Goal: Task Accomplishment & Management: Use online tool/utility

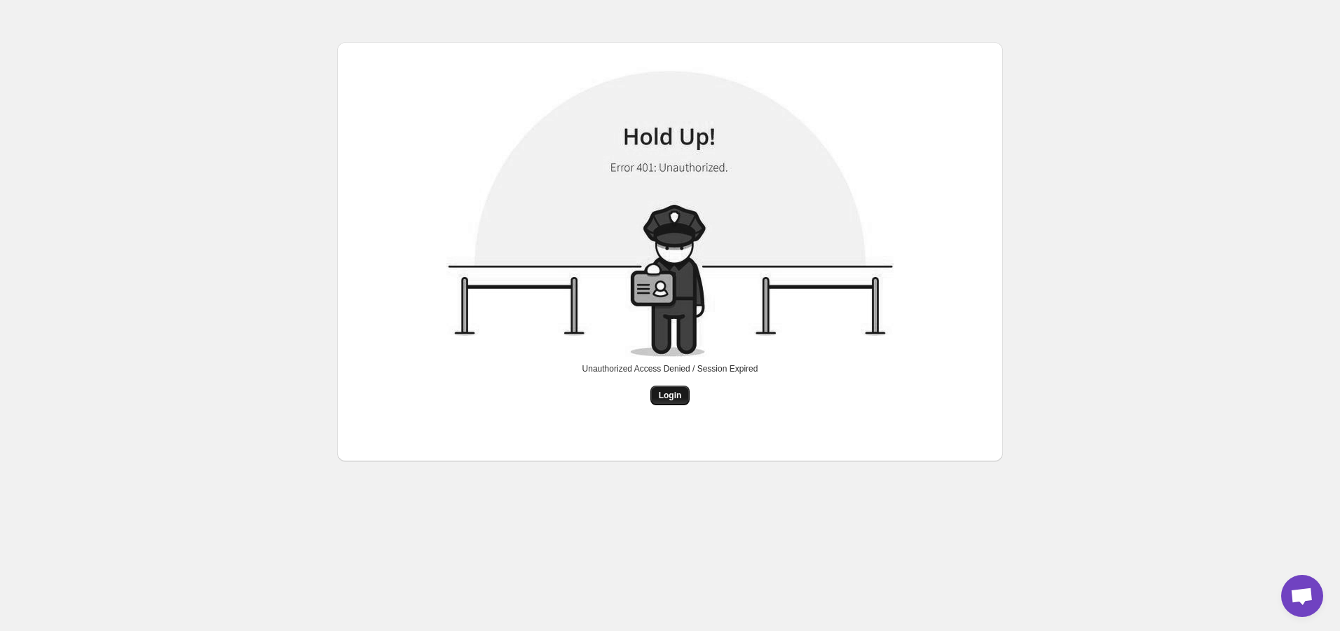
click at [667, 396] on span "Login" at bounding box center [670, 395] width 23 height 11
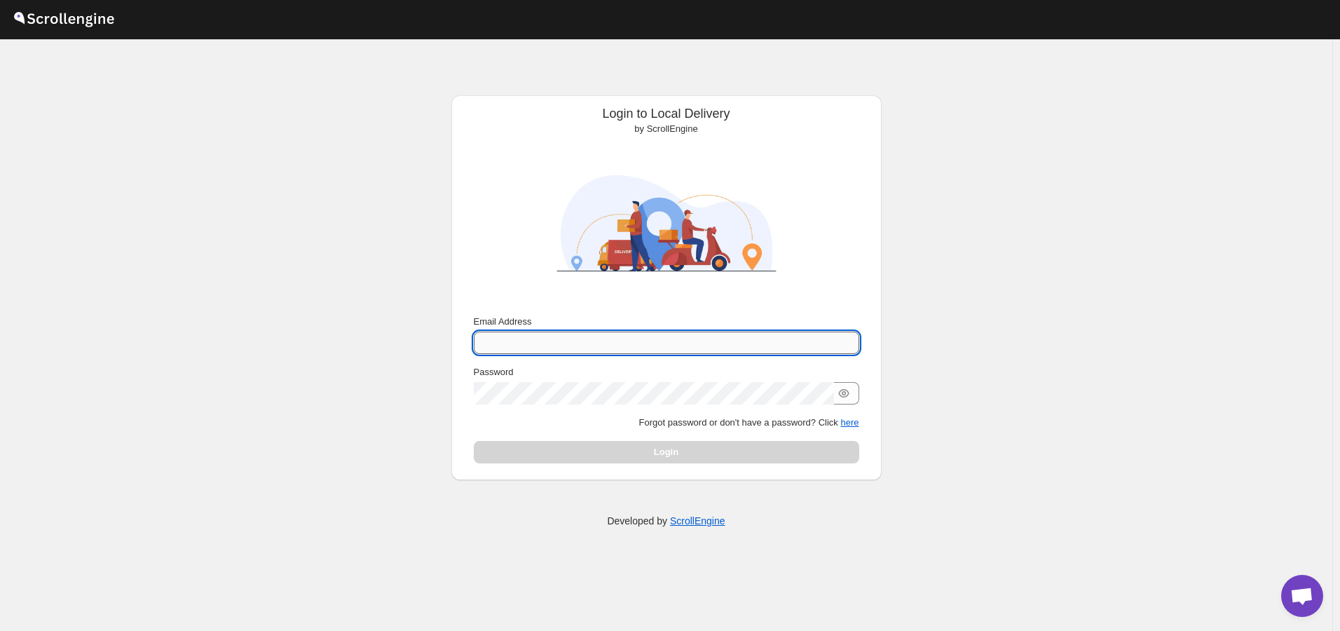
click at [568, 339] on input "Email Address" at bounding box center [667, 343] width 386 height 22
type input "[EMAIL_ADDRESS][DOMAIN_NAME]"
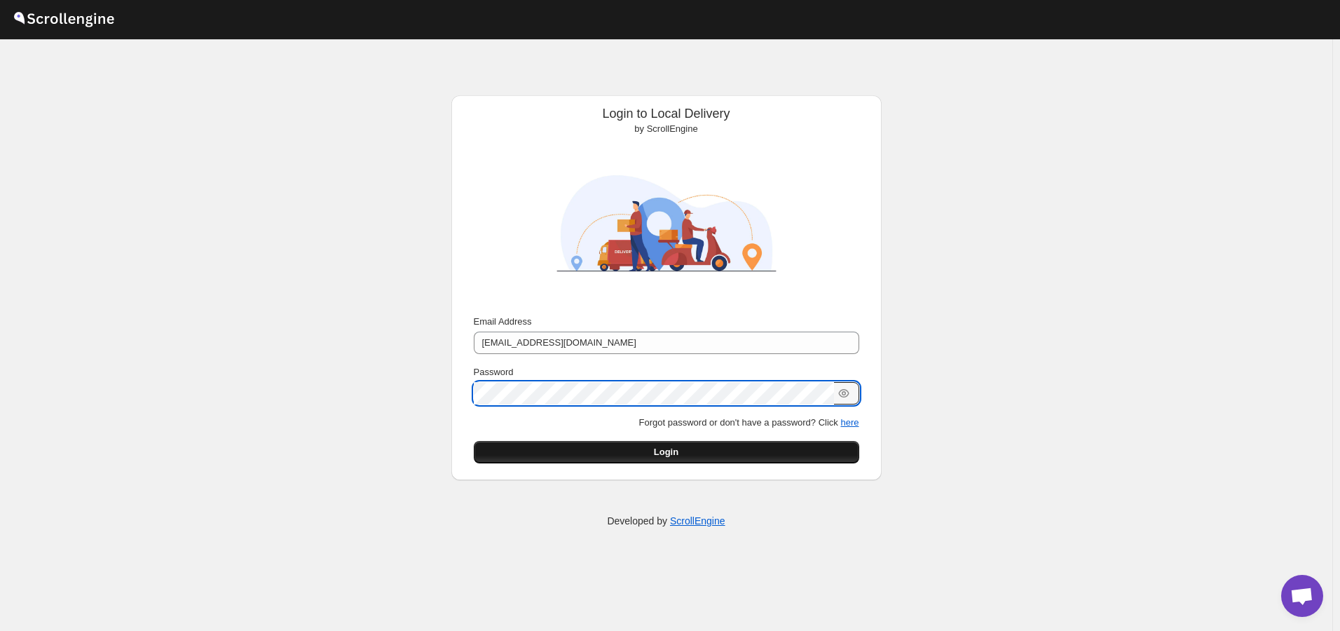
click at [653, 455] on button "Login" at bounding box center [667, 452] width 386 height 22
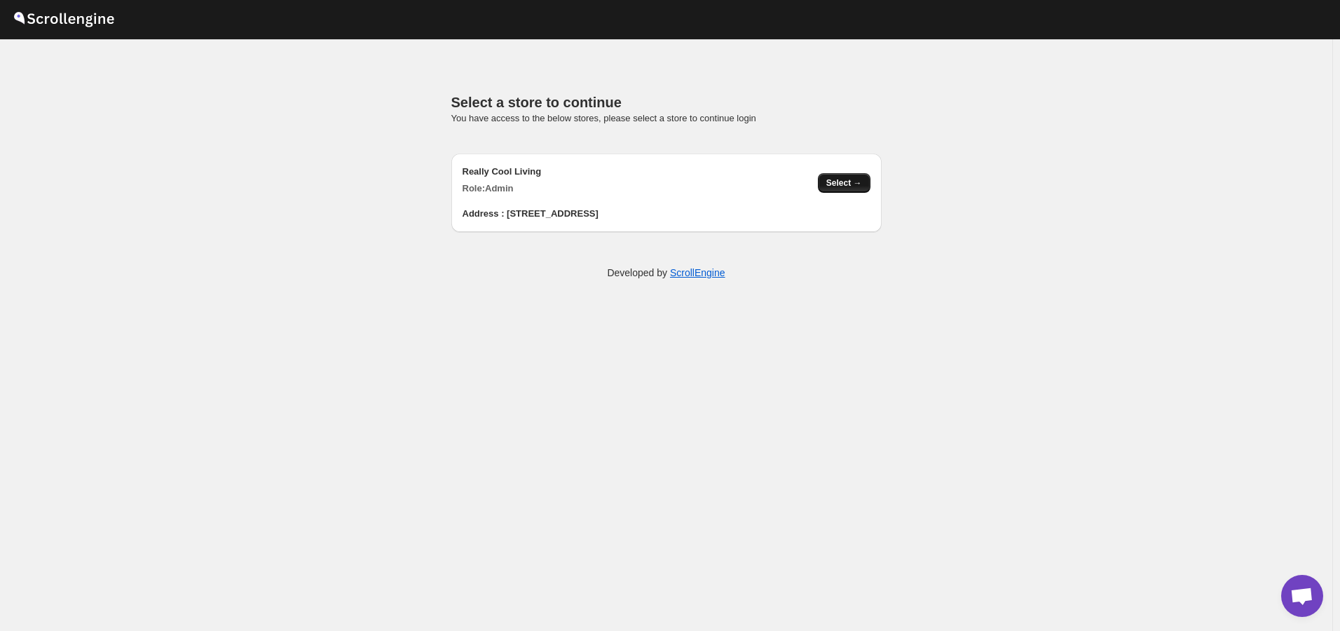
click at [858, 186] on span "Select →" at bounding box center [844, 182] width 36 height 11
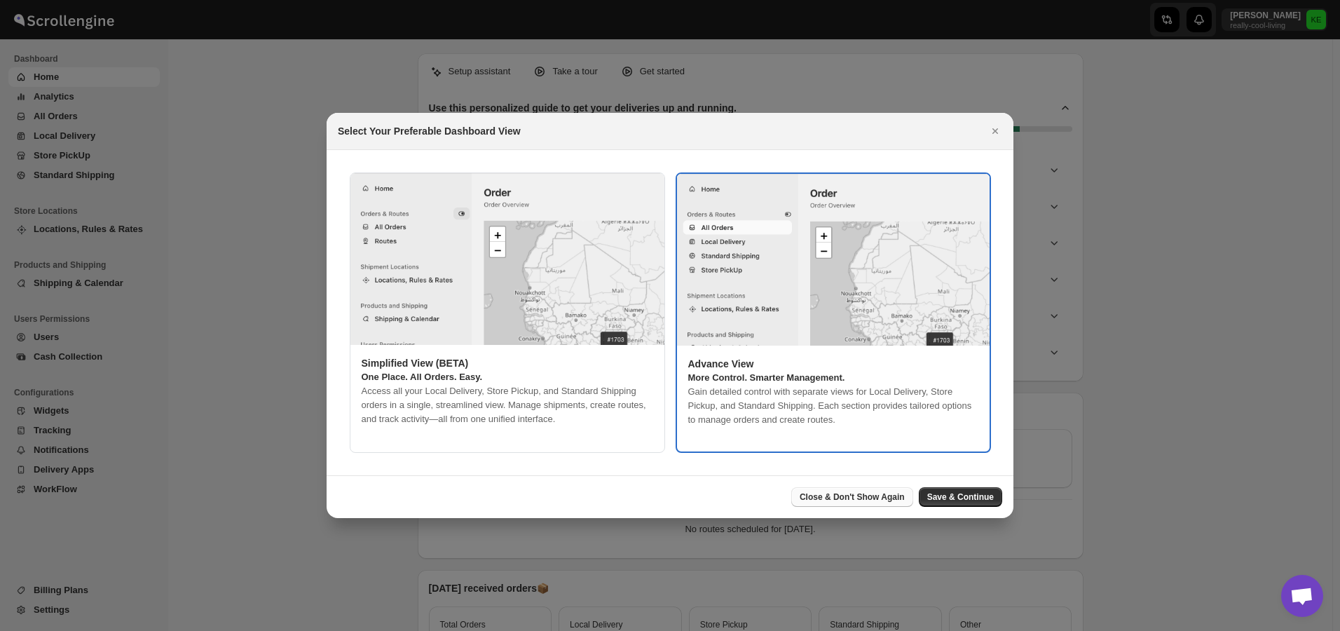
click at [893, 498] on span "Close & Don't Show Again" at bounding box center [852, 496] width 105 height 11
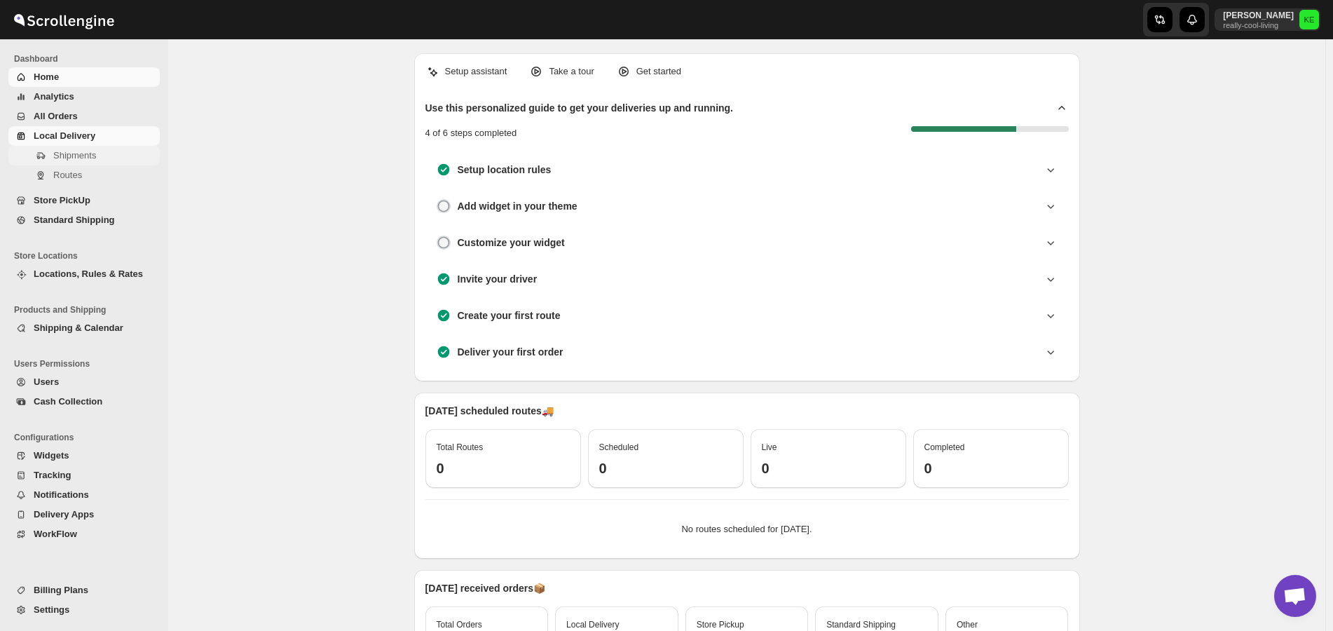
click at [71, 157] on span "Shipments" at bounding box center [74, 155] width 43 height 11
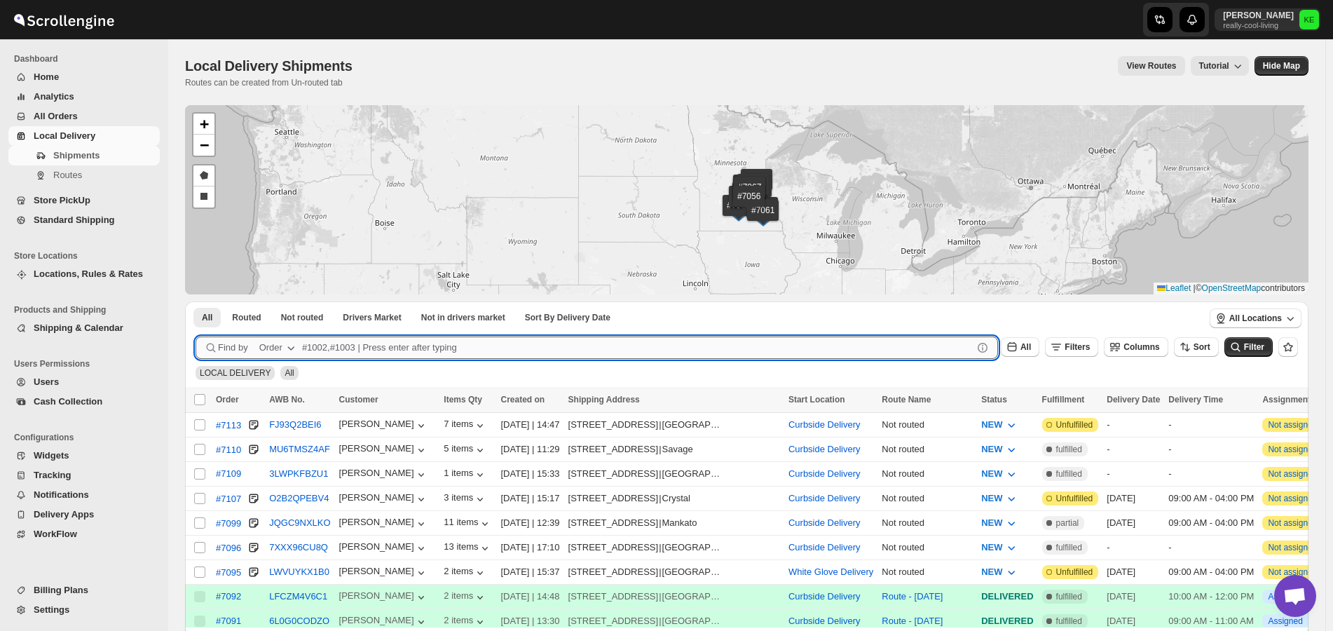
click at [339, 347] on input "text" at bounding box center [637, 347] width 671 height 22
type input "7072,7107"
click at [196, 301] on button "Submit" at bounding box center [216, 308] width 40 height 15
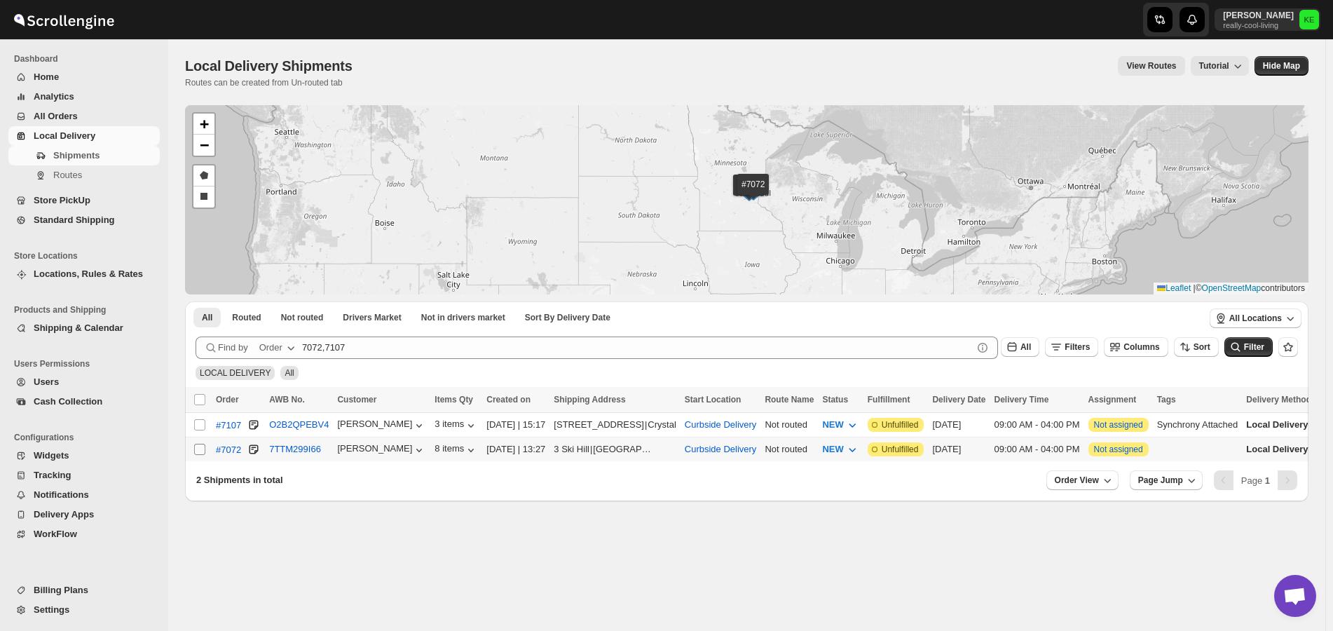
click at [198, 448] on input "Select shipment" at bounding box center [199, 449] width 11 height 11
checkbox input "true"
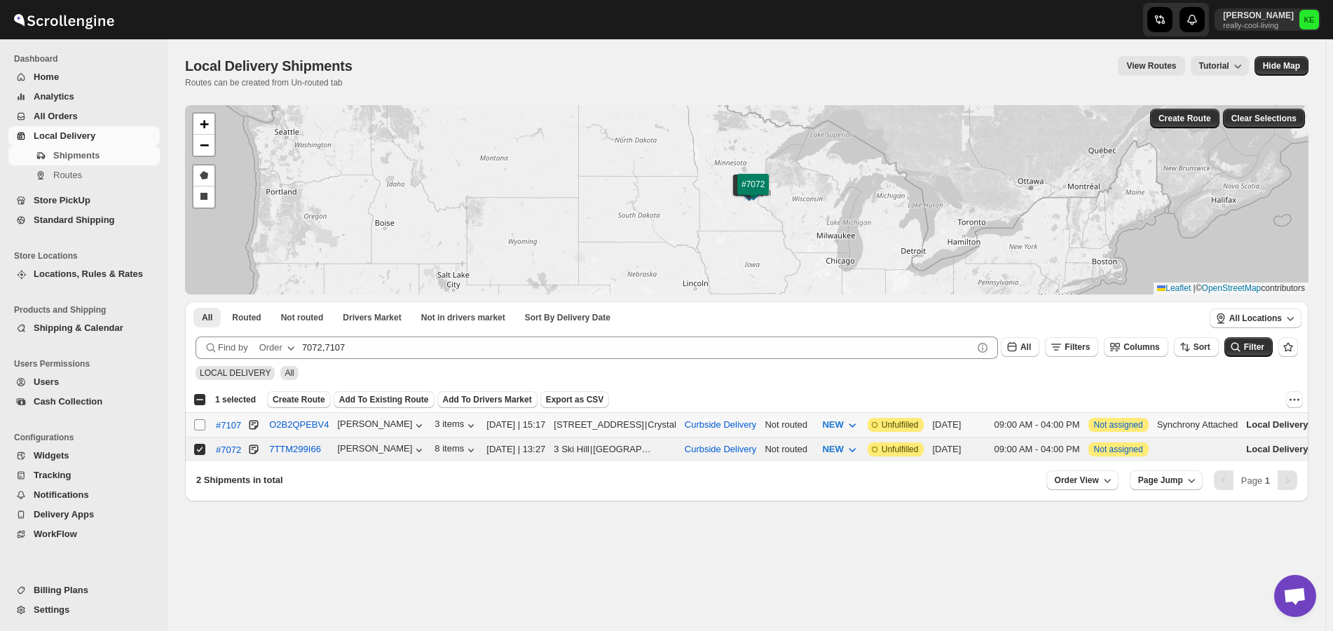
click at [196, 426] on input "Select shipment" at bounding box center [199, 424] width 11 height 11
checkbox input "true"
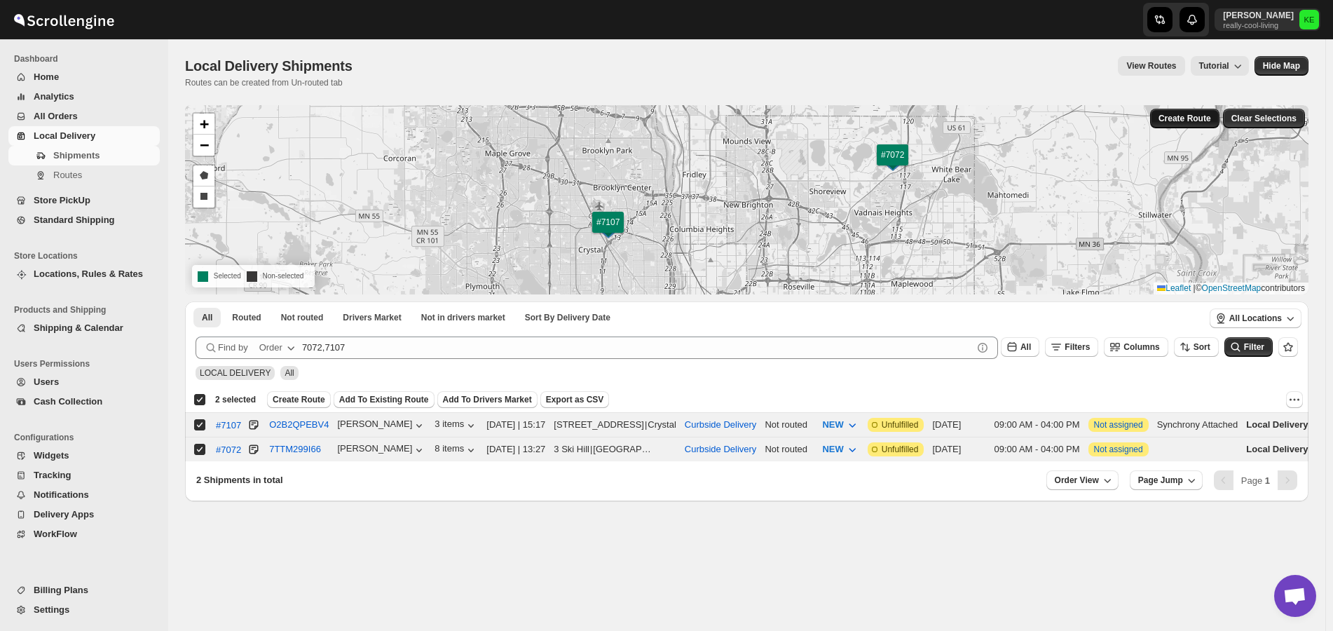
click at [1195, 123] on span "Create Route" at bounding box center [1185, 118] width 53 height 11
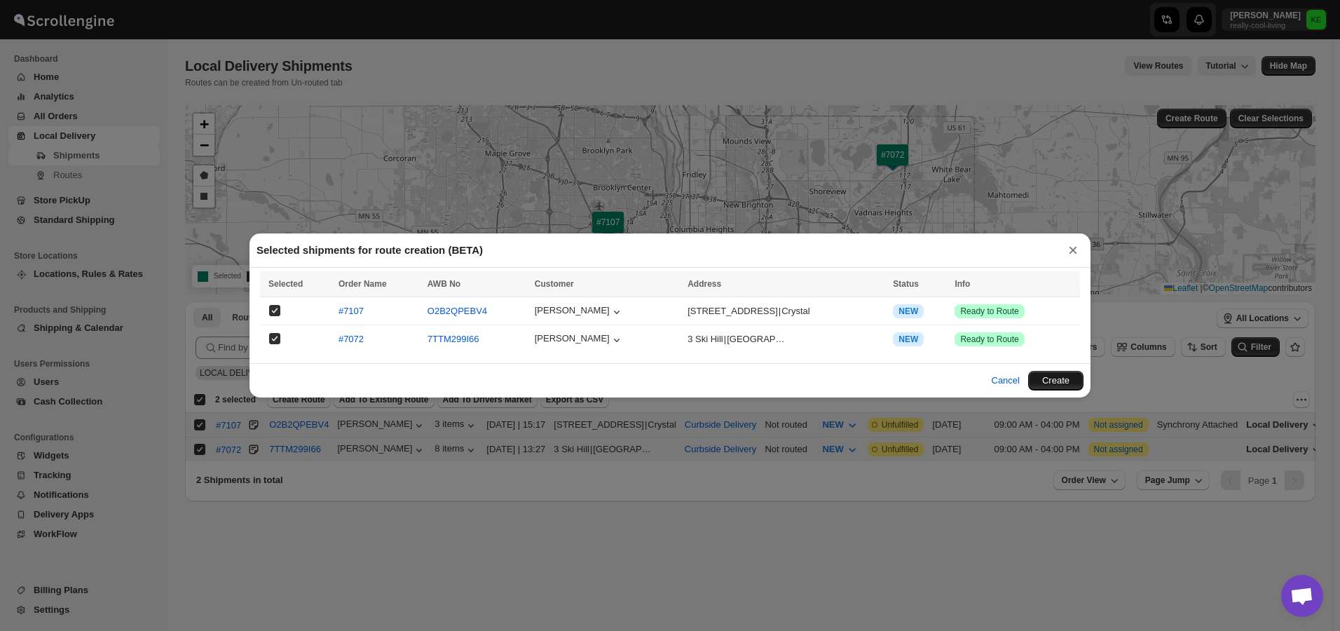
click at [1052, 381] on button "Create" at bounding box center [1055, 381] width 55 height 20
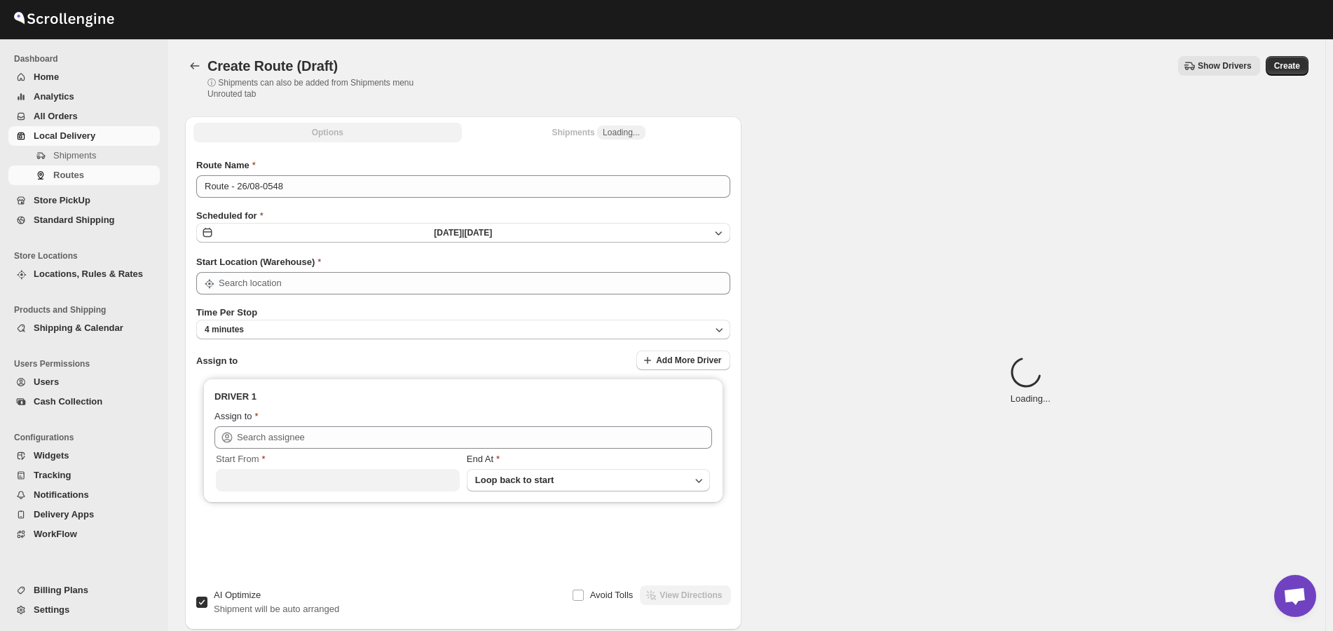
type input "Curbside Delivery"
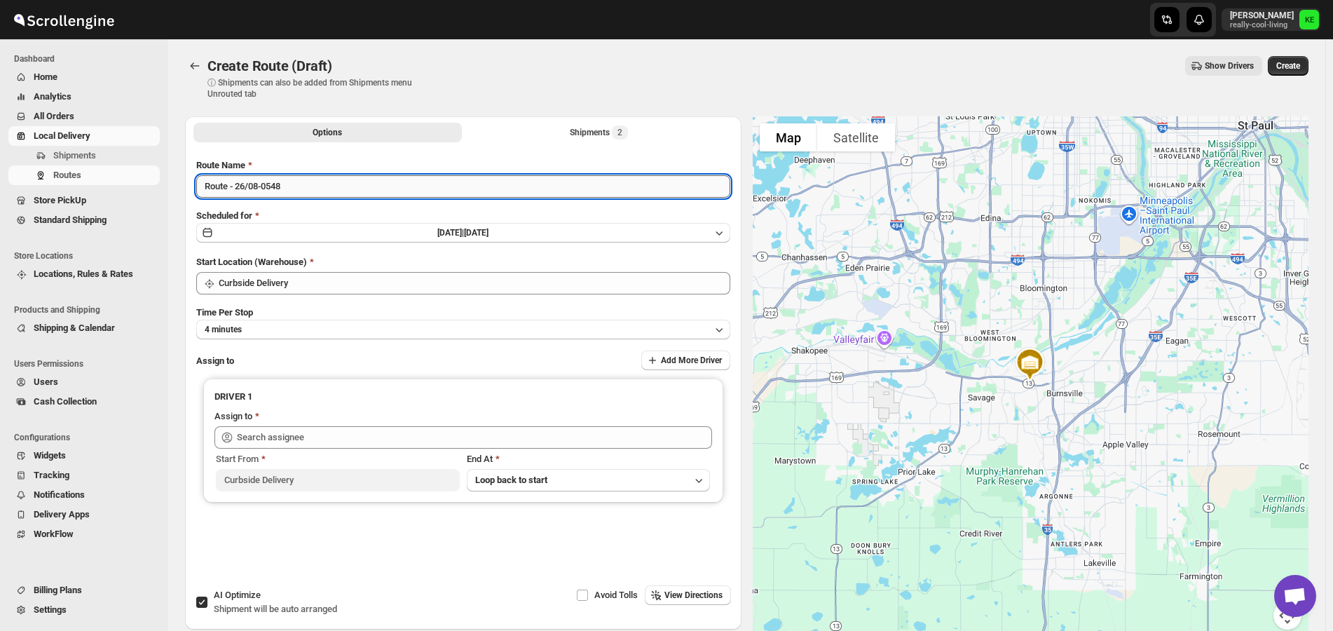
click at [690, 188] on input "Route - 26/08-0548" at bounding box center [463, 186] width 534 height 22
type input "Route - [DATE]"
click at [723, 234] on icon "button" at bounding box center [719, 233] width 14 height 14
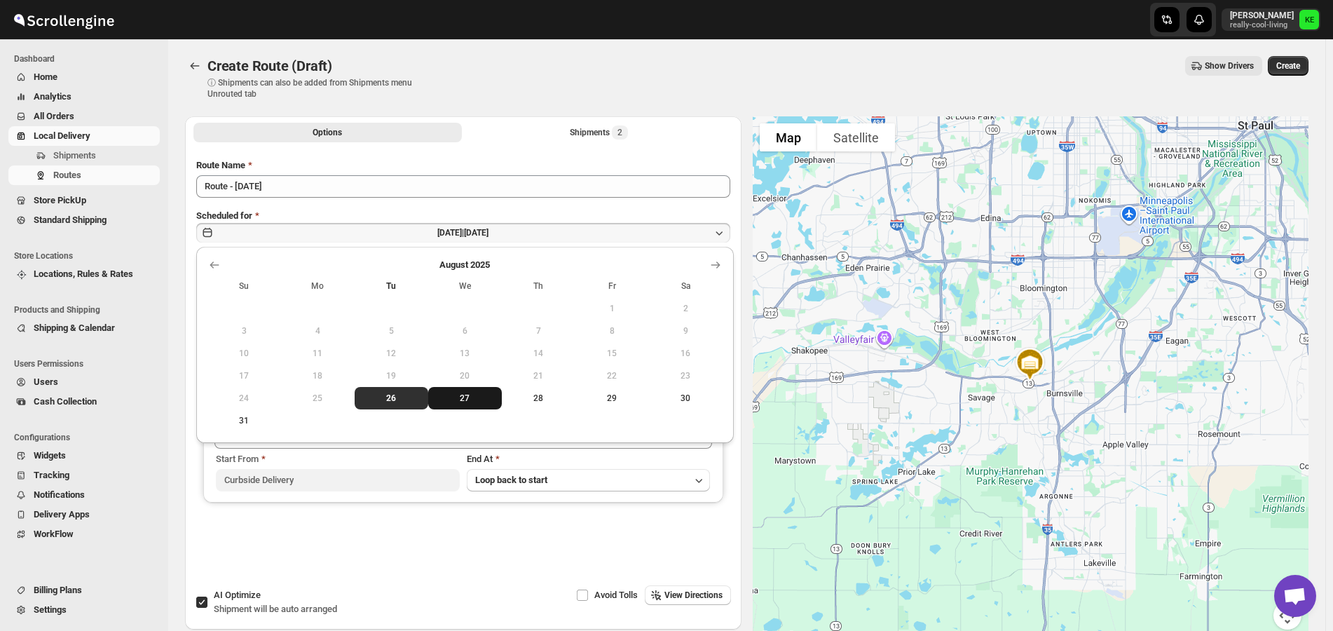
click at [458, 401] on span "27" at bounding box center [465, 398] width 62 height 11
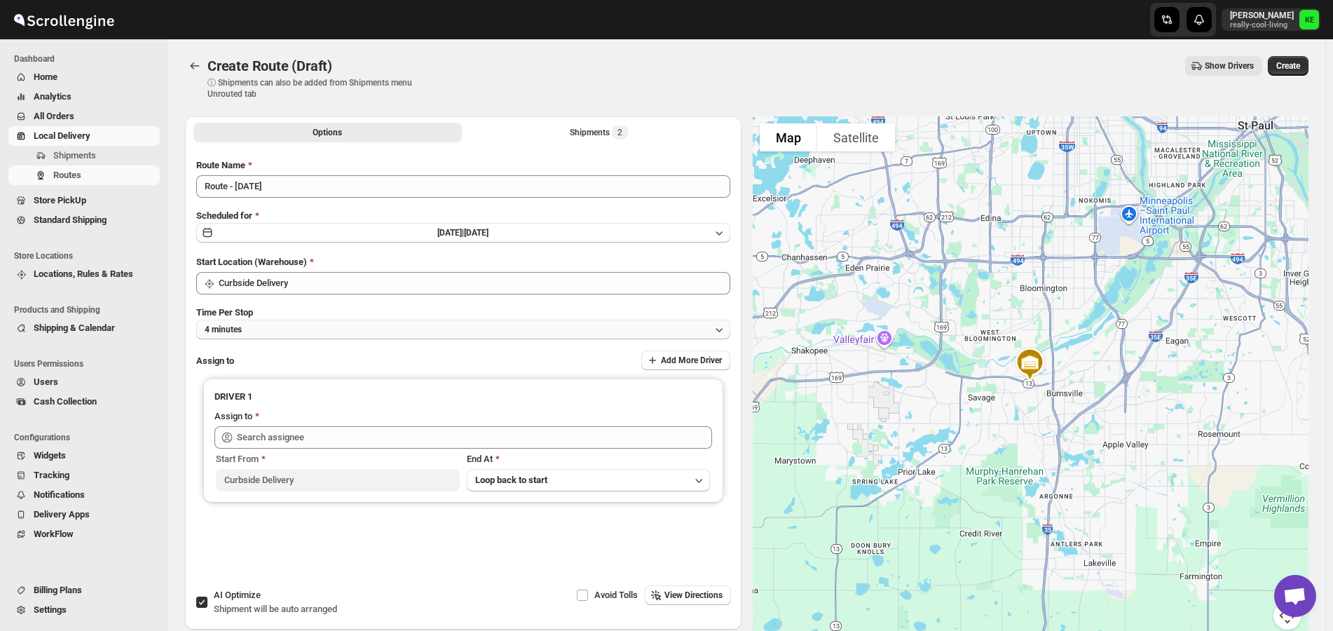
click at [721, 329] on icon "button" at bounding box center [719, 329] width 14 height 14
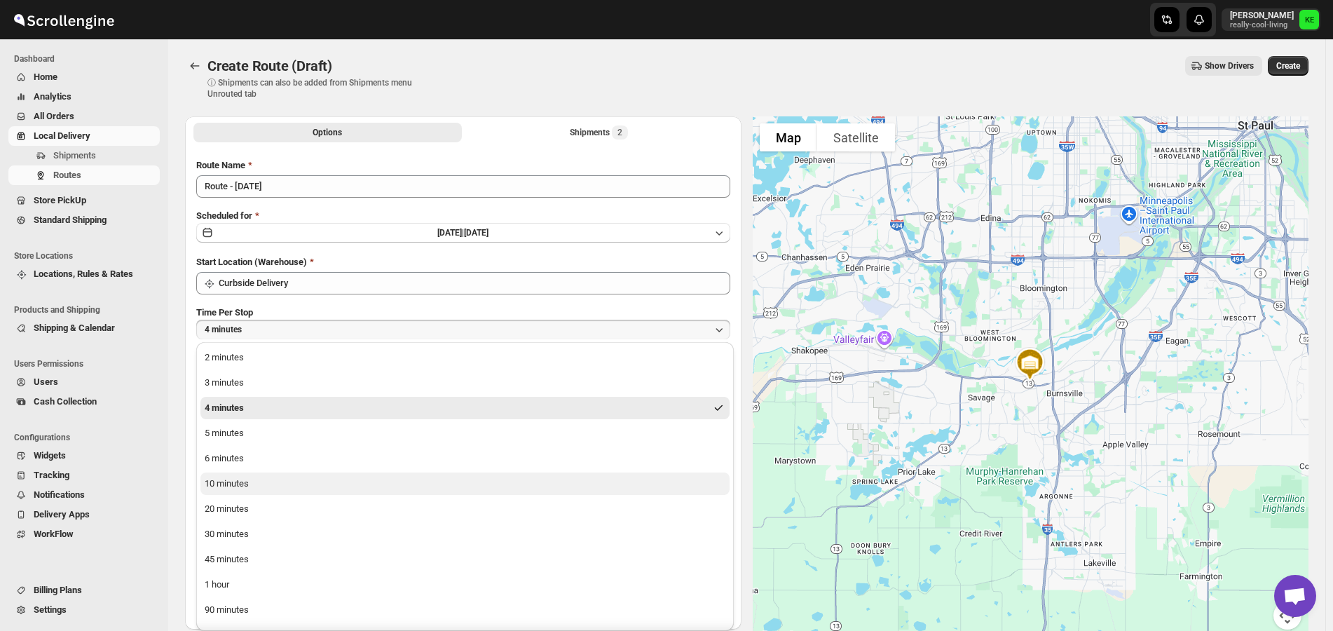
click at [266, 485] on button "10 minutes" at bounding box center [464, 483] width 529 height 22
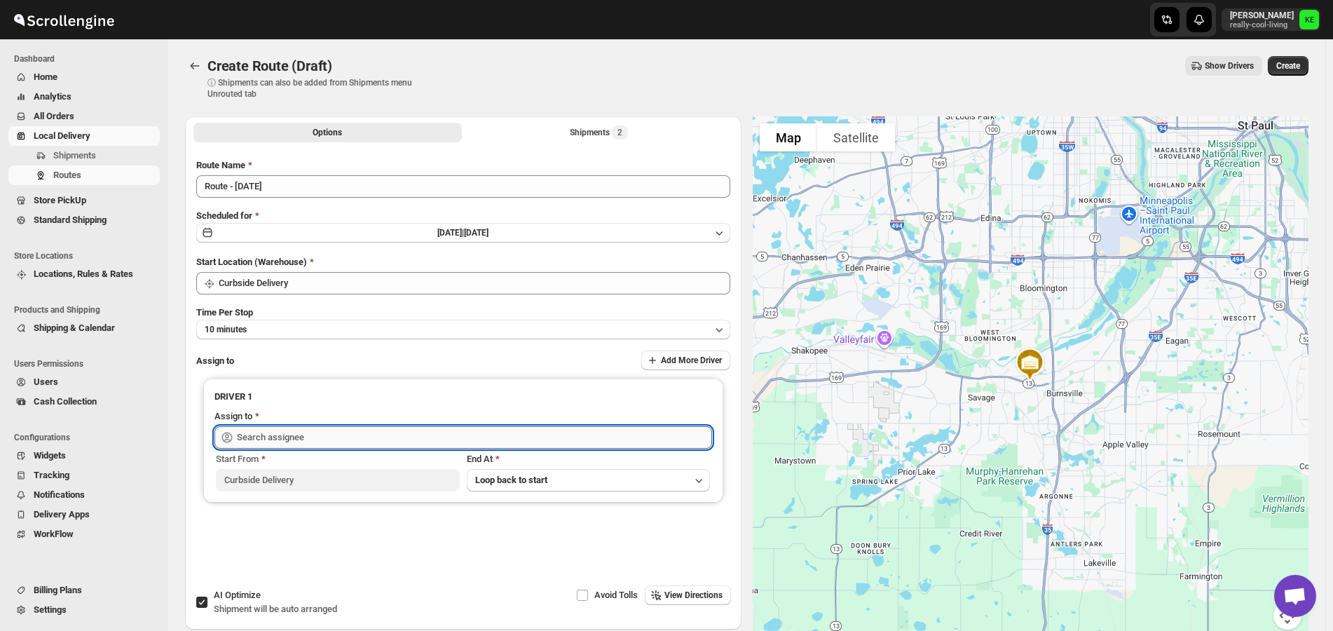
click at [451, 437] on input "text" at bounding box center [474, 437] width 475 height 22
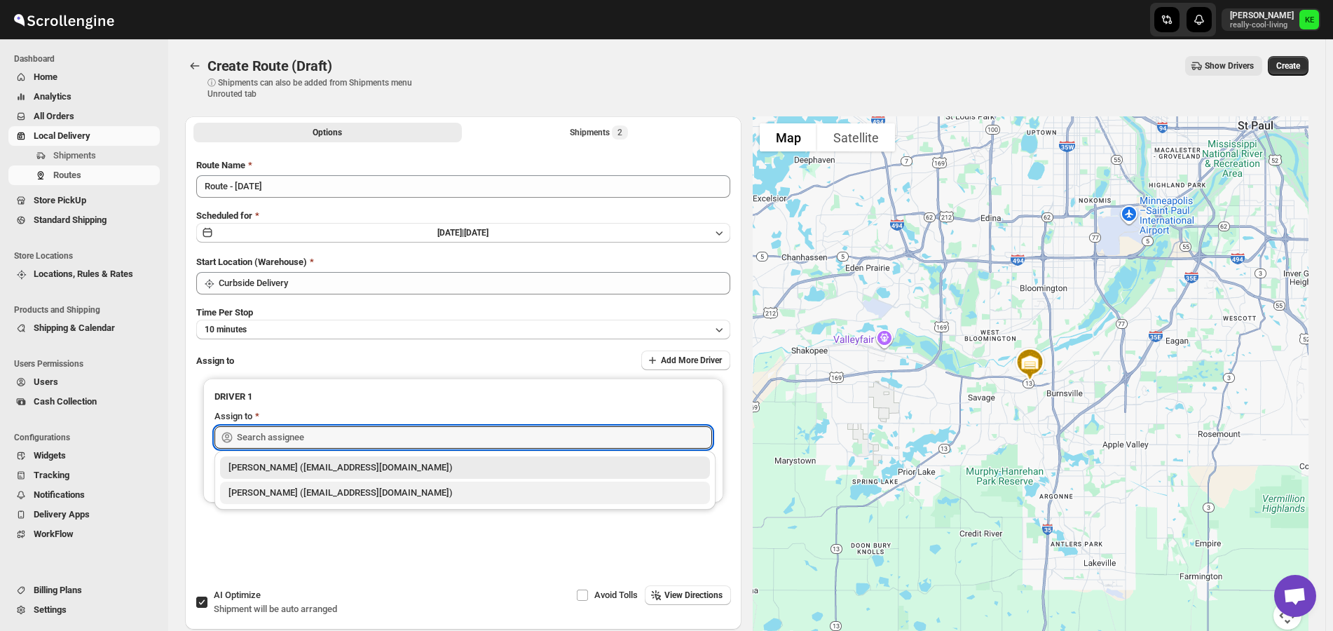
click at [381, 496] on div "[PERSON_NAME] ([EMAIL_ADDRESS][DOMAIN_NAME])" at bounding box center [465, 493] width 473 height 14
type input "[PERSON_NAME] ([EMAIL_ADDRESS][DOMAIN_NAME])"
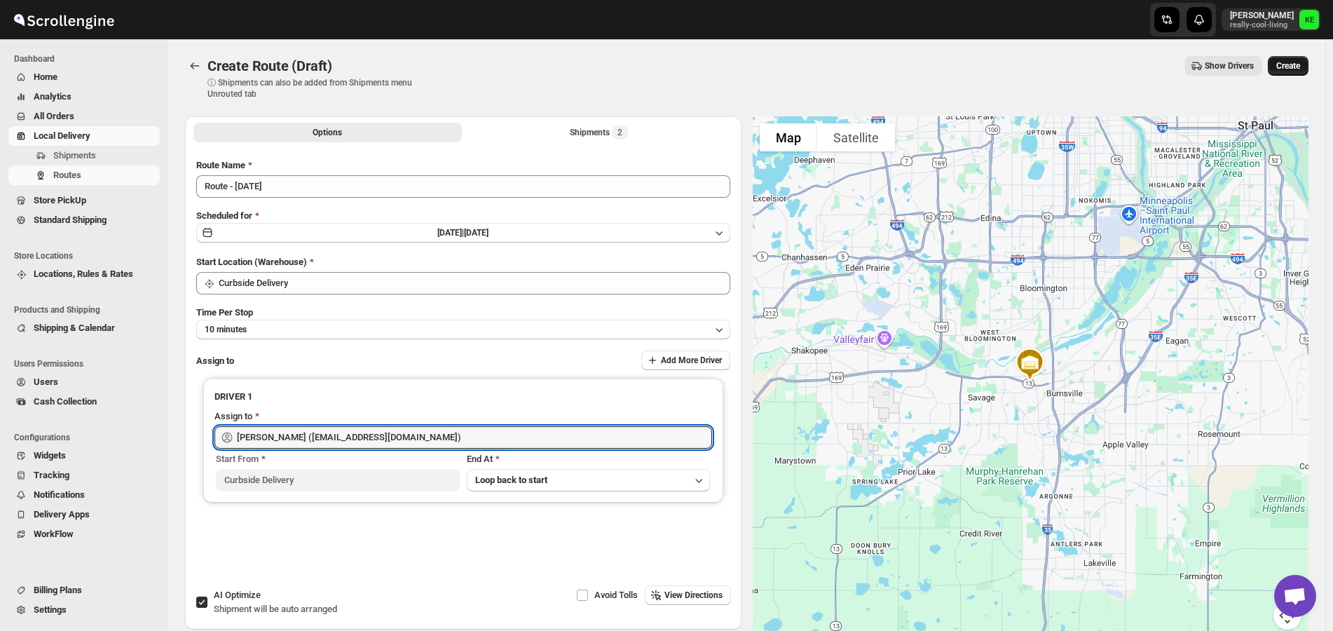
click at [1300, 70] on span "Create" at bounding box center [1289, 65] width 24 height 11
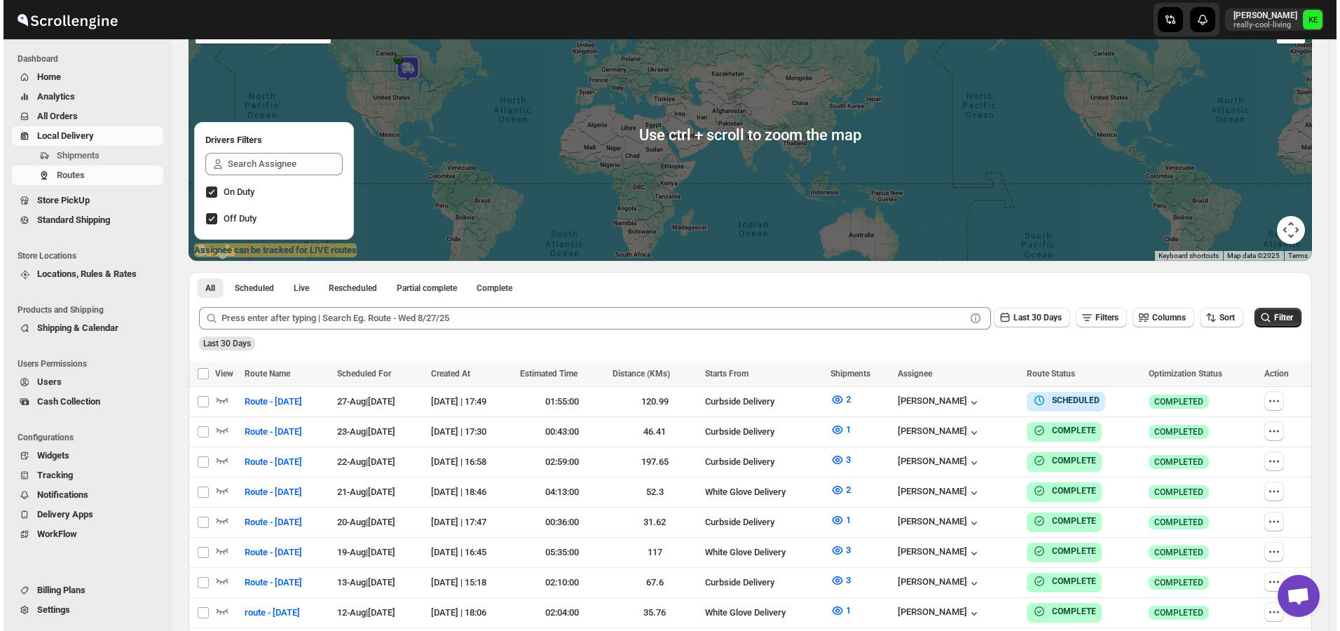
scroll to position [140, 0]
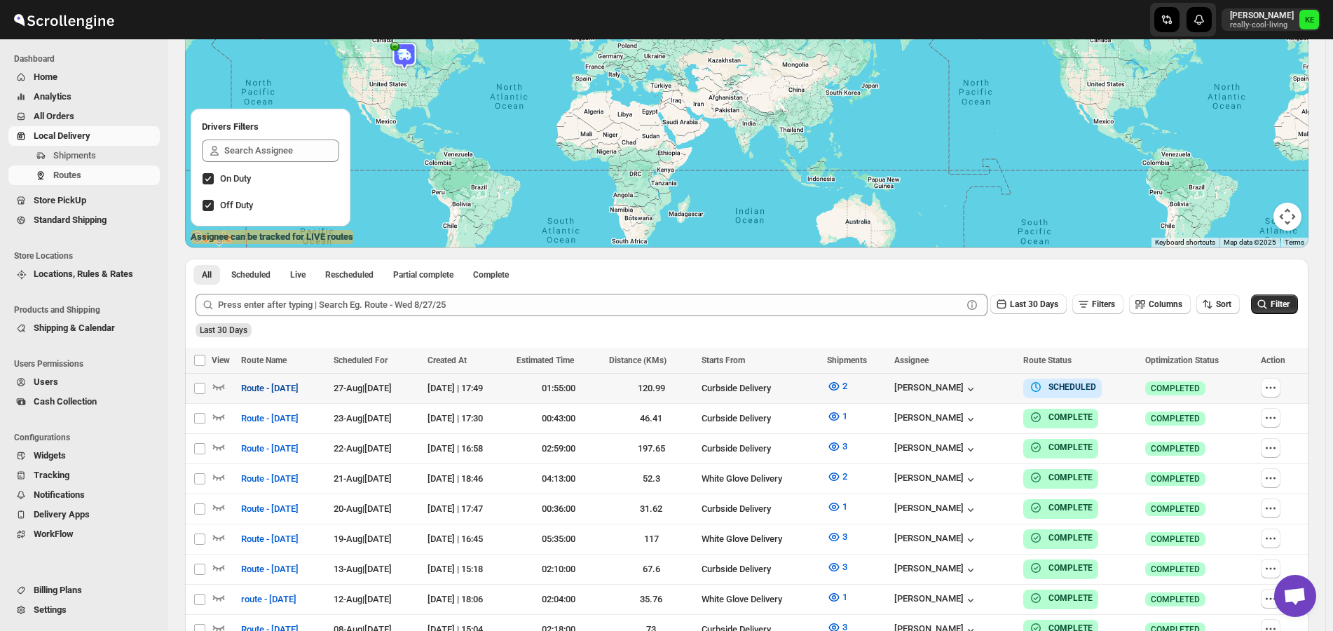
click at [294, 393] on span "Route - [DATE]" at bounding box center [269, 388] width 57 height 14
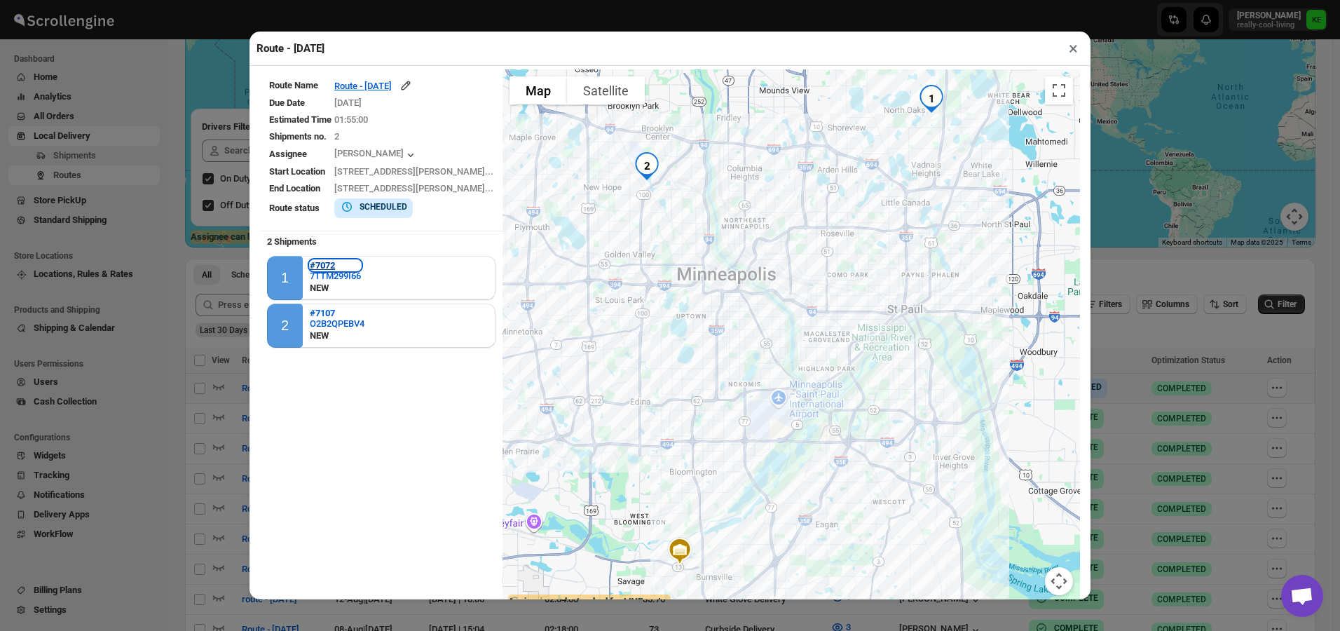
click at [332, 269] on b "#7072" at bounding box center [322, 265] width 25 height 11
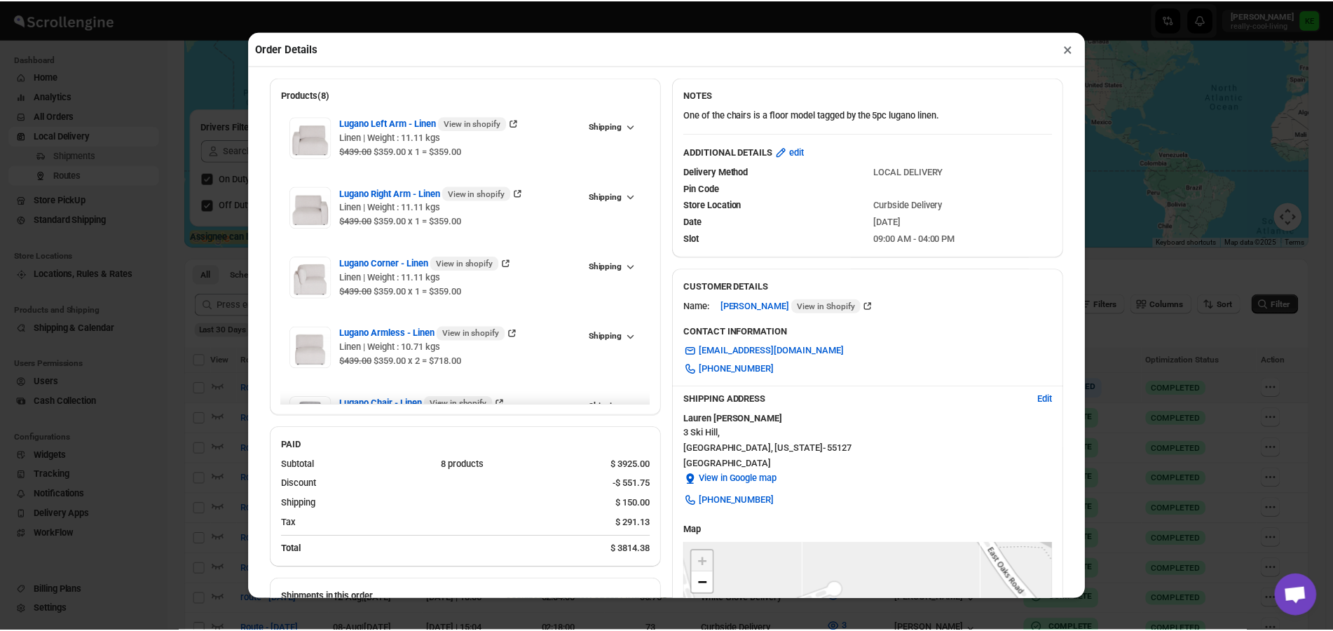
scroll to position [70, 0]
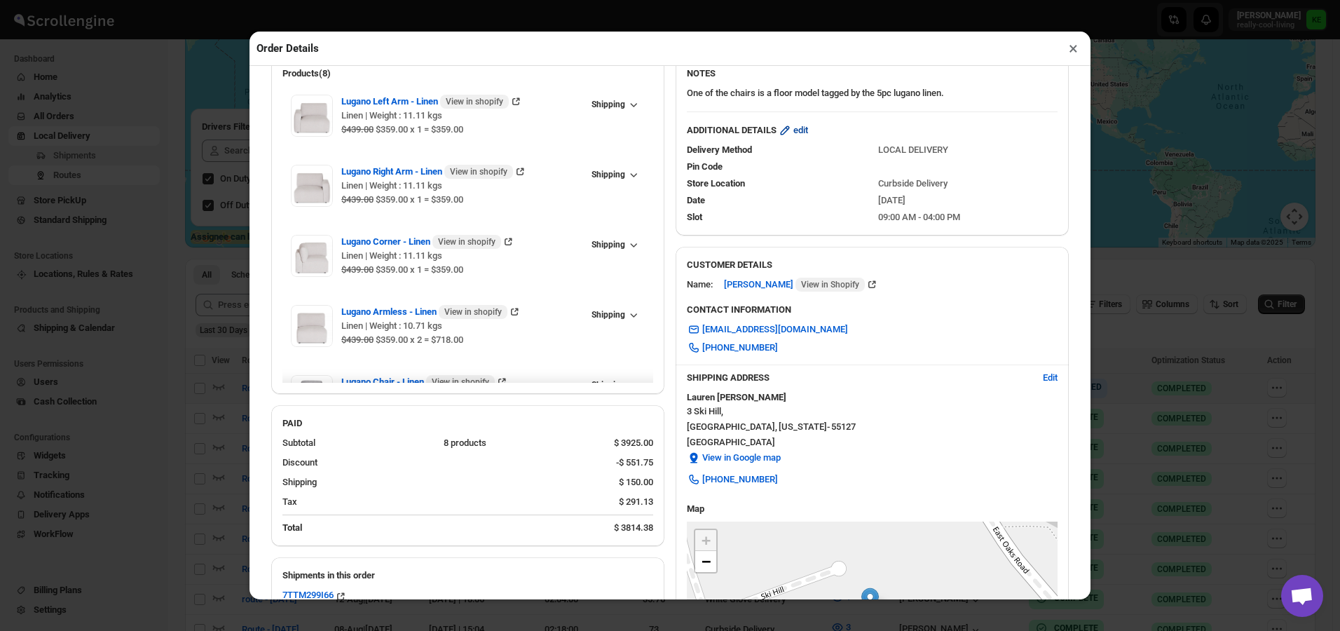
click at [801, 132] on span "edit" at bounding box center [801, 130] width 15 height 14
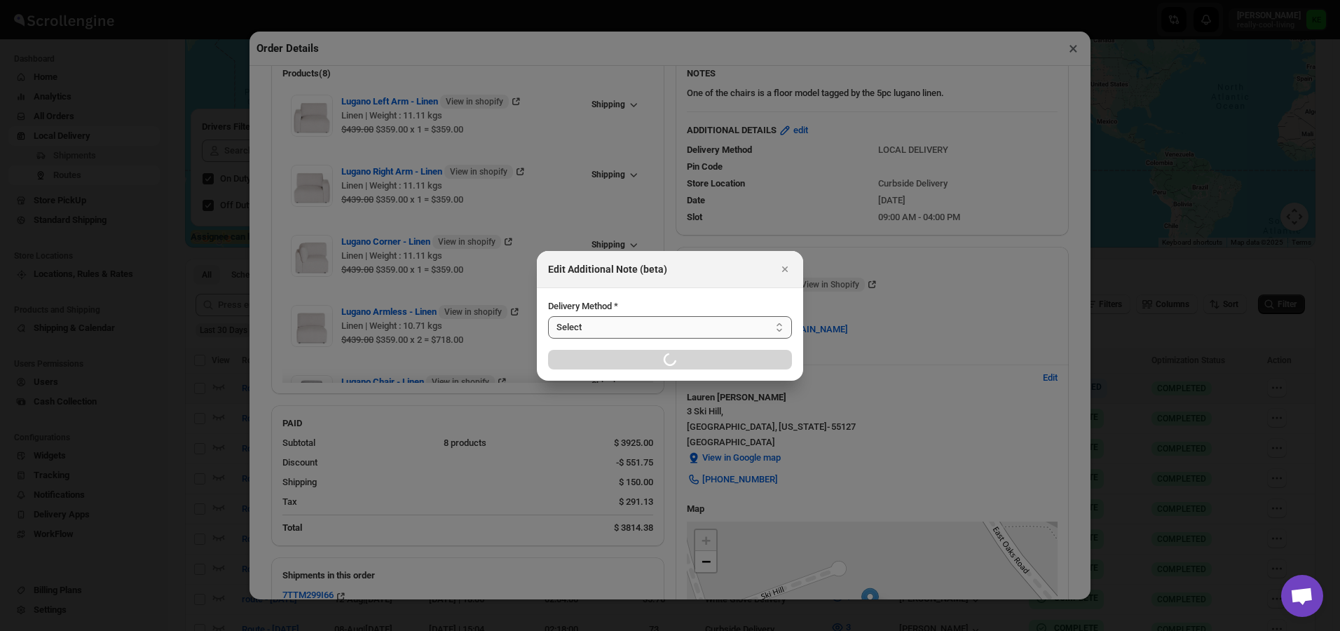
select select "LOCAL_DELIVERY"
select select "LOCATION_BASES"
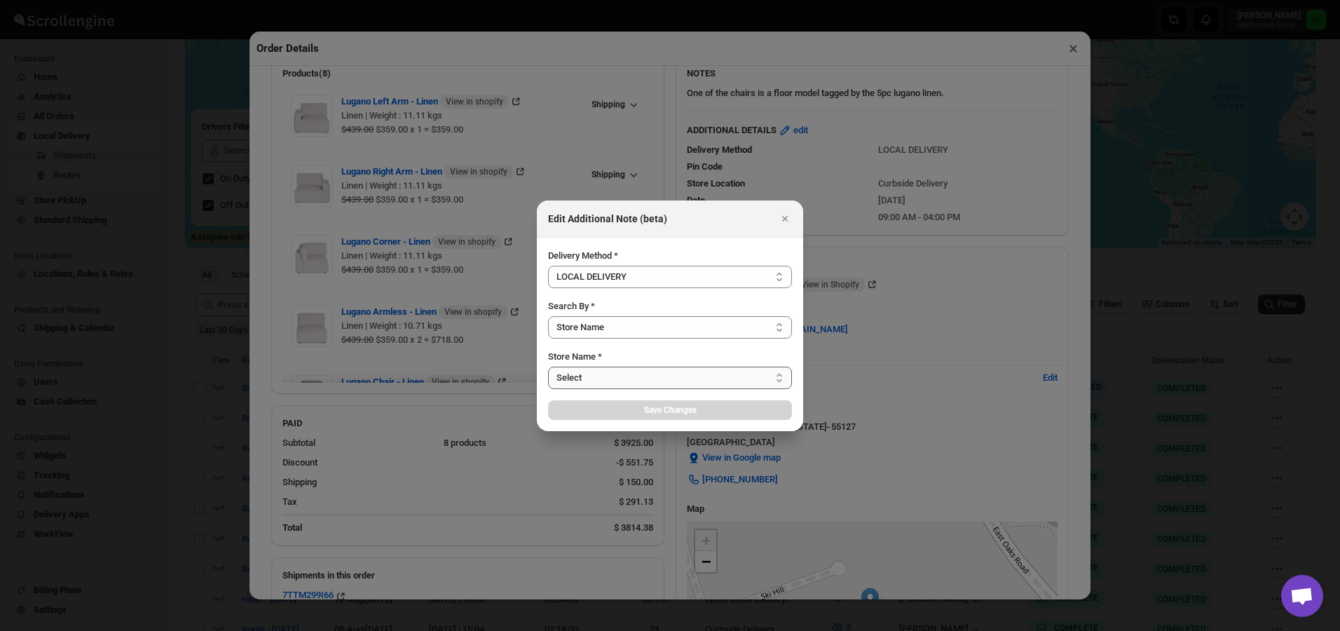
select select "656744df154a64d9bb065b6d"
select select "[DATE]"
select select "673d422469eea1fe58247aa0"
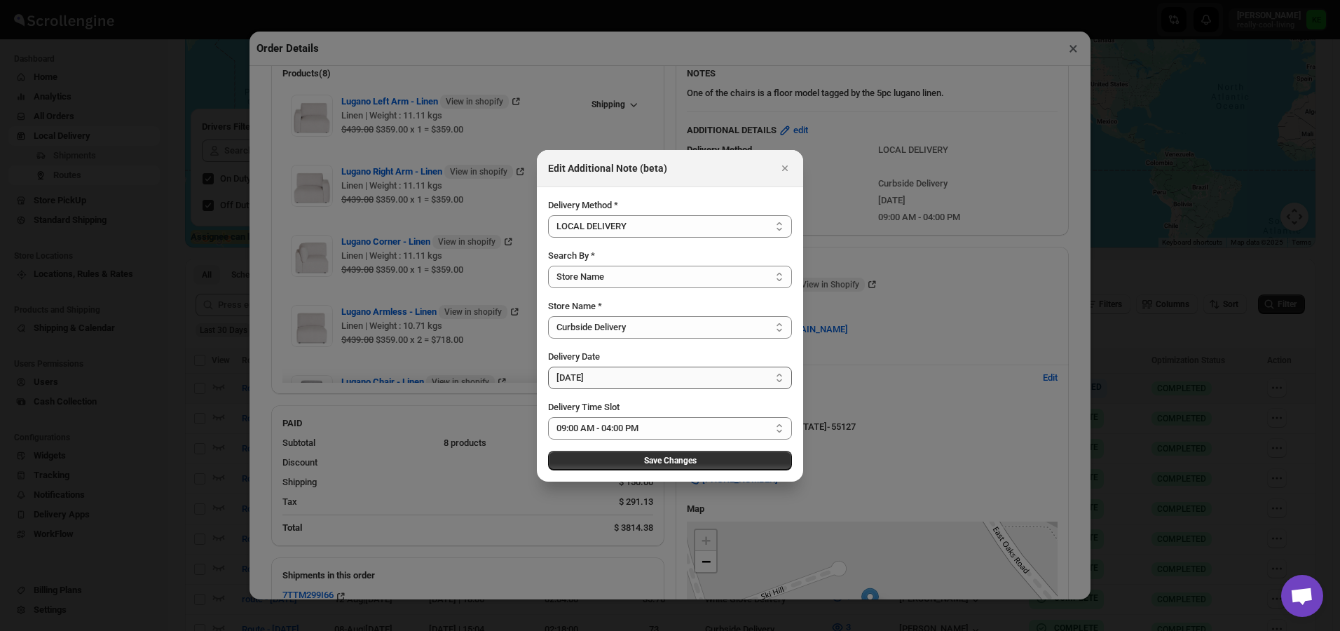
click at [778, 379] on select "Select [DATE] [DATE] [DATE] [DATE] [DATE] [DATE] [DATE] [DATE] [DATE] [DATE] [D…" at bounding box center [670, 378] width 244 height 22
click at [1020, 343] on div at bounding box center [670, 315] width 1340 height 631
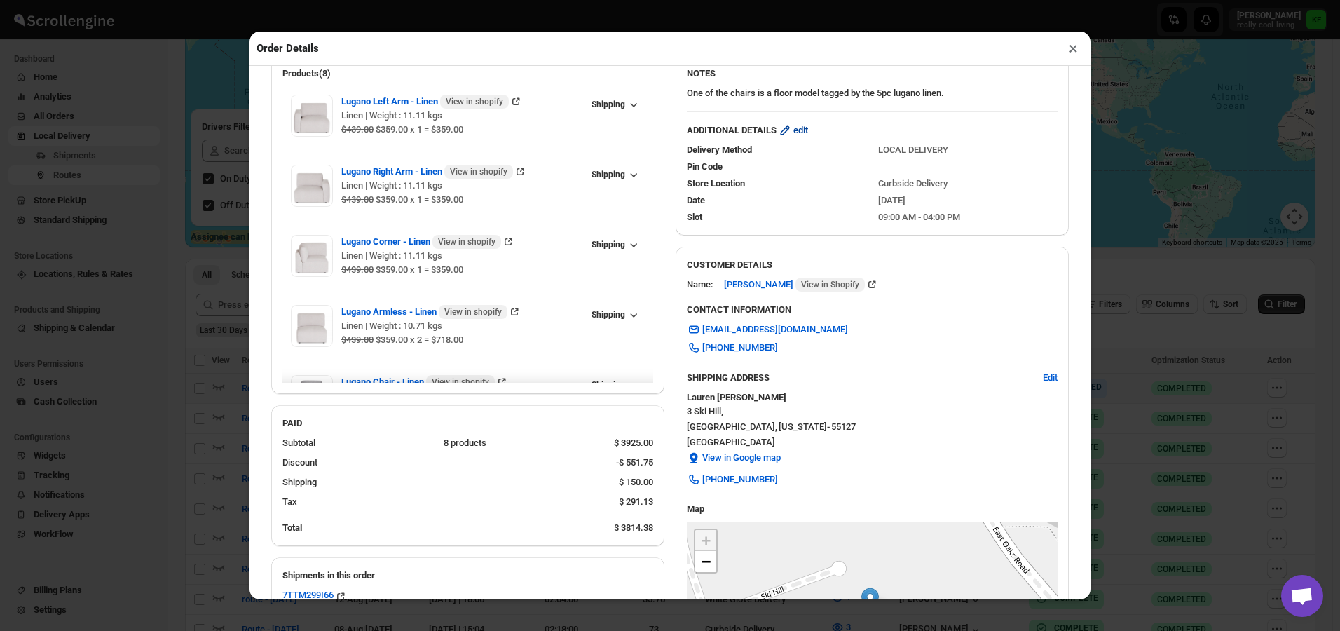
click at [800, 135] on span "edit" at bounding box center [801, 130] width 15 height 14
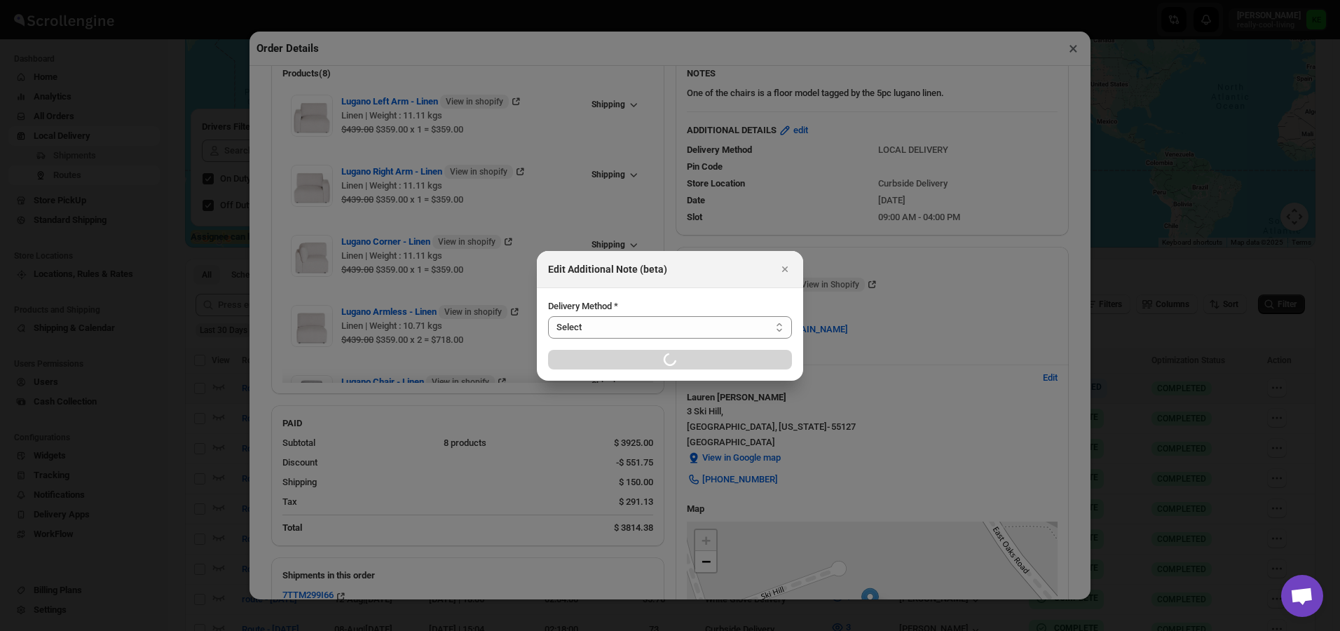
select select "LOCAL_DELIVERY"
select select "LOCATION_BASES"
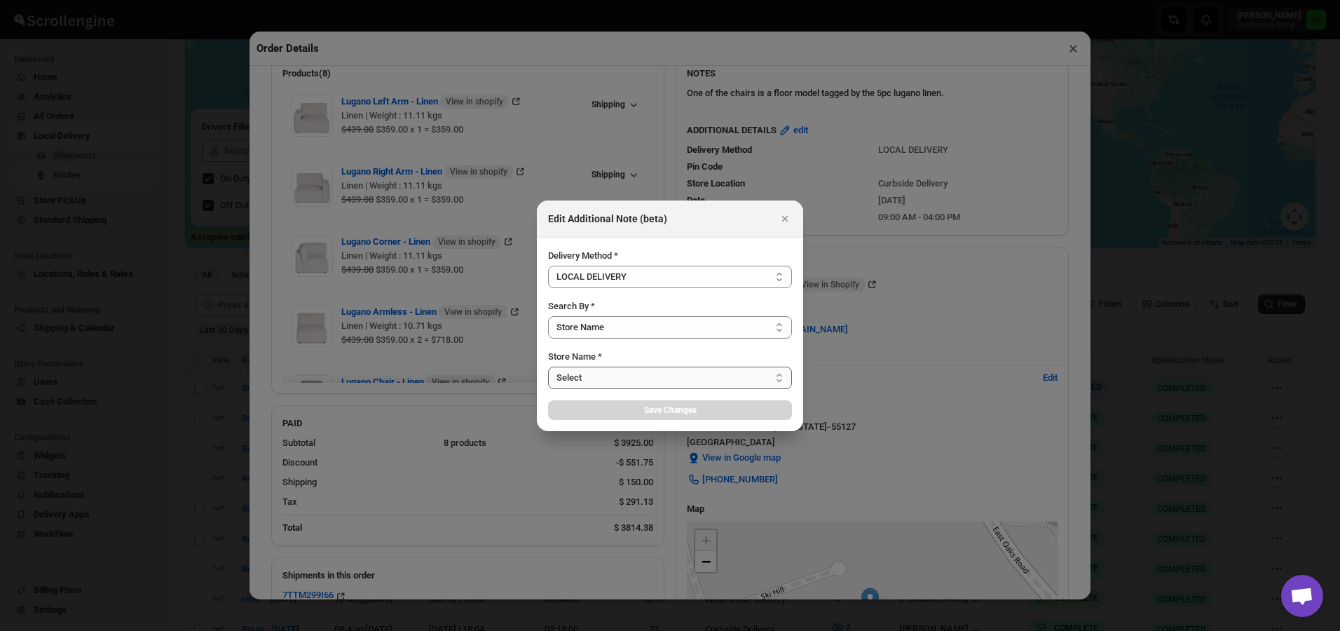
select select "656744df154a64d9bb065b6d"
select select "[DATE]"
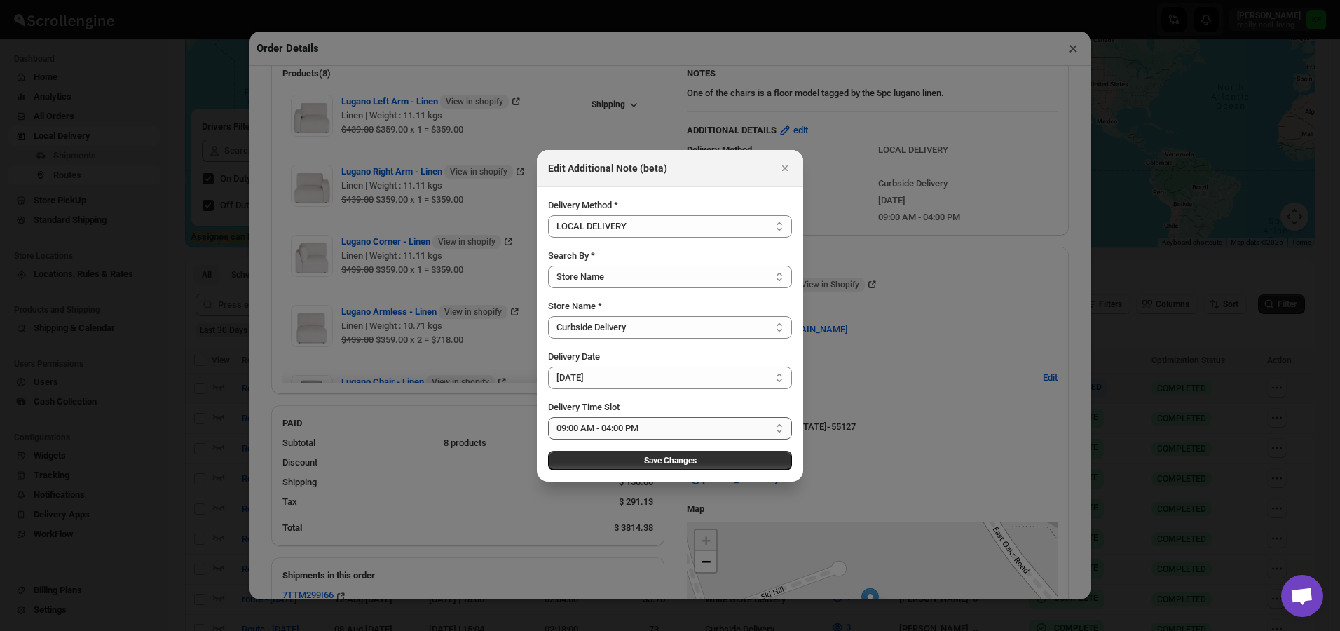
click at [781, 430] on select "Select 09:00 AM - 04:00 PM 09:00 AM - 11:00 AM 10:00 AM - 12:00 PM 11:00 AM - 0…" at bounding box center [670, 428] width 244 height 22
select select "673ffc4d35296b8d311f7cc4"
click at [548, 417] on select "Select 09:00 AM - 04:00 PM 09:00 AM - 11:00 AM 10:00 AM - 12:00 PM 11:00 AM - 0…" at bounding box center [670, 428] width 244 height 22
click at [687, 460] on span "Save Changes" at bounding box center [670, 460] width 53 height 11
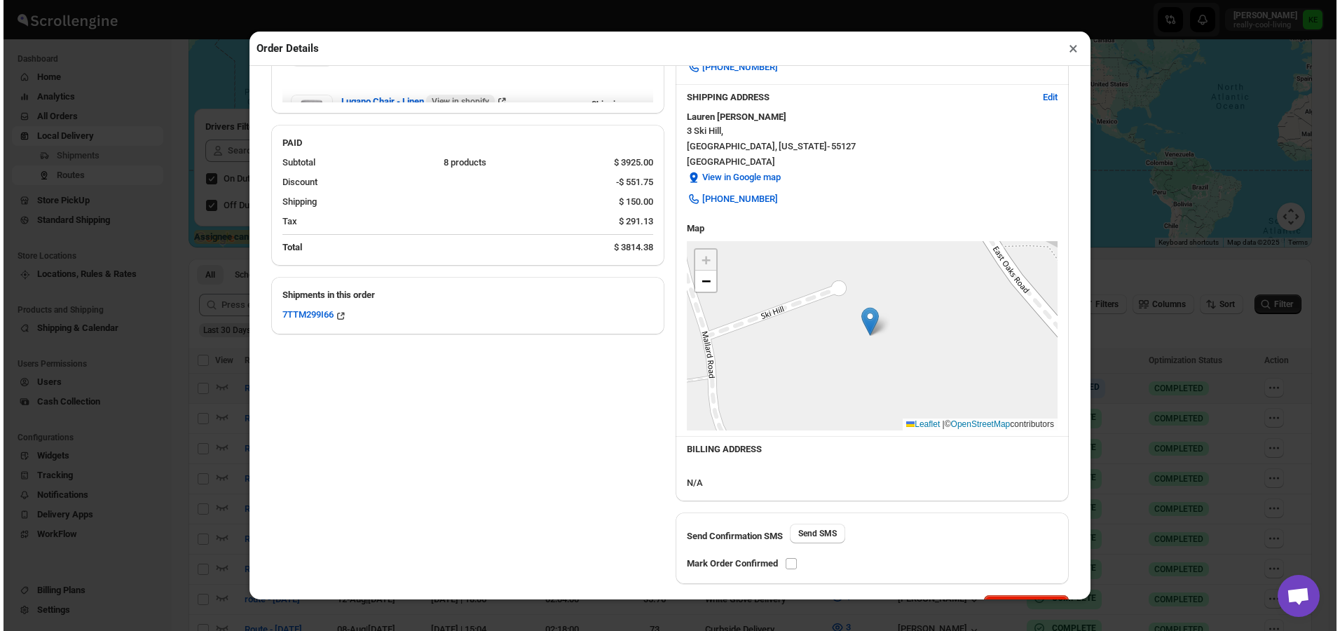
scroll to position [399, 0]
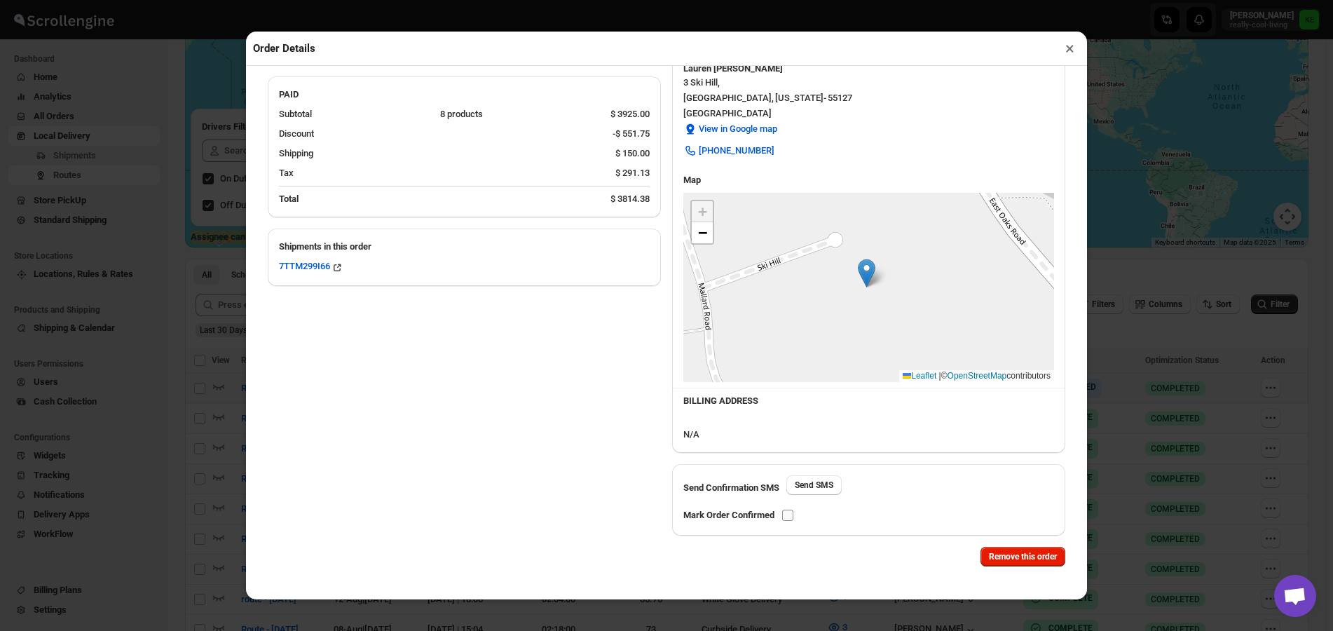
click at [788, 519] on input "checkbox" at bounding box center [787, 515] width 11 height 11
checkbox input "true"
click at [1068, 54] on button "×" at bounding box center [1070, 49] width 20 height 20
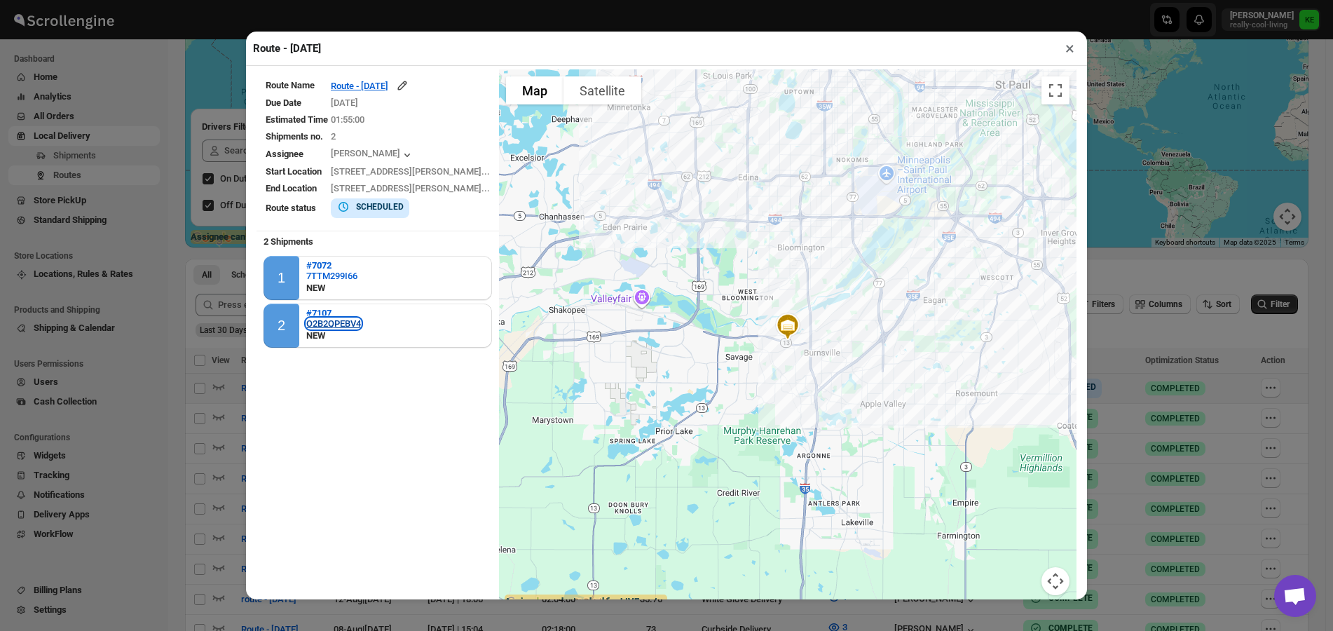
click at [330, 325] on div "O2B2QPEBV4" at bounding box center [333, 323] width 55 height 11
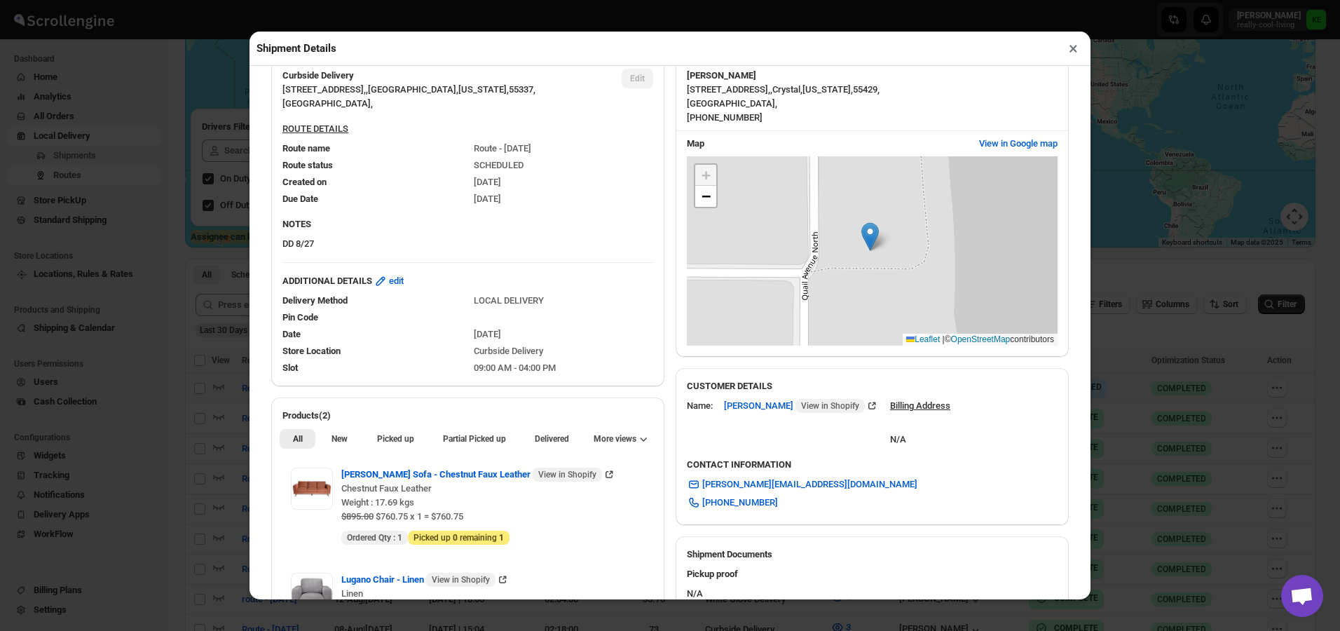
scroll to position [70, 0]
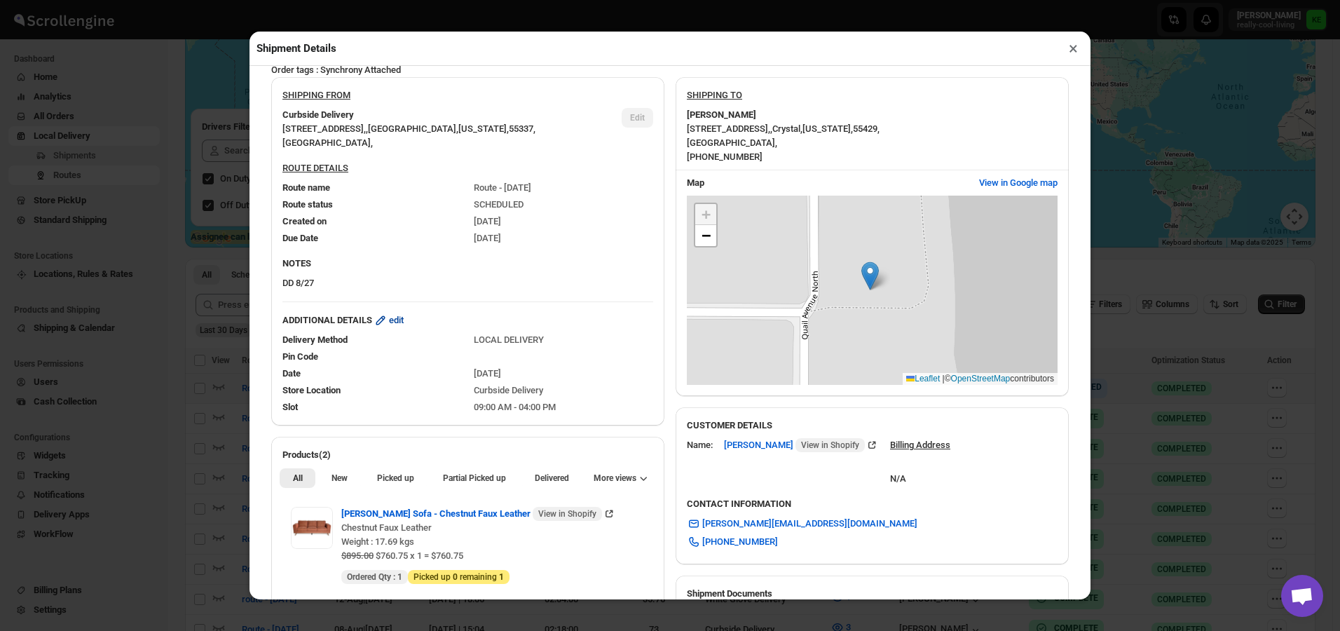
click at [400, 327] on span "edit" at bounding box center [396, 320] width 15 height 14
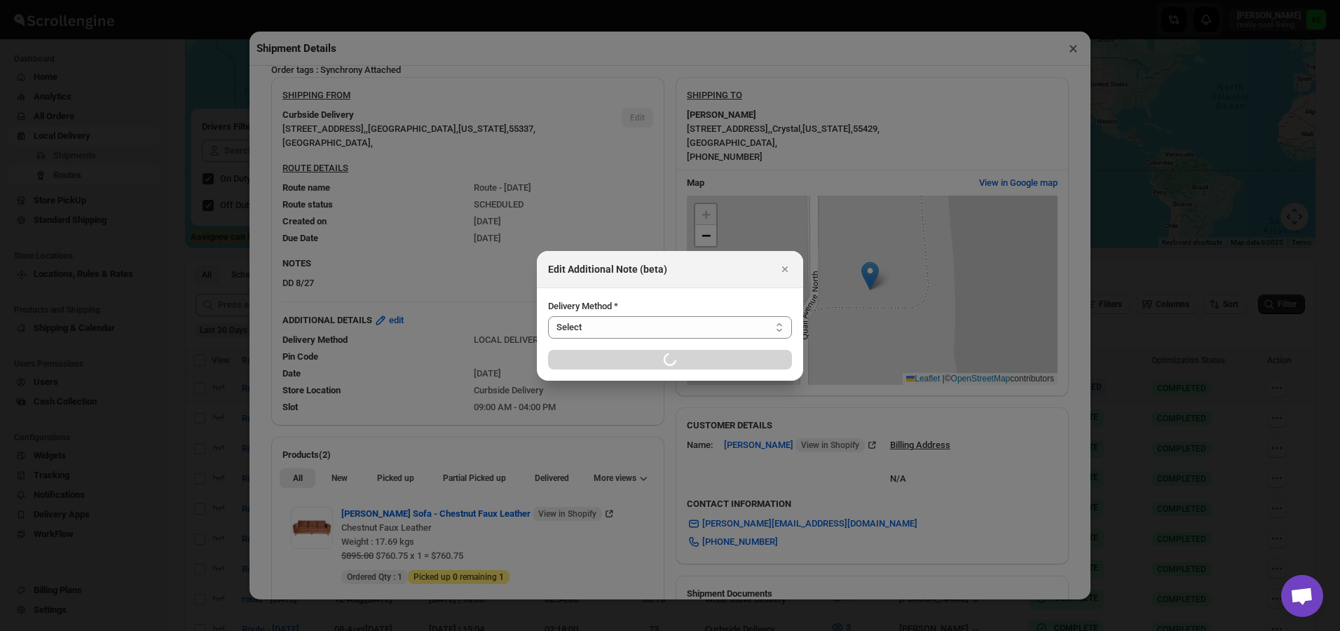
select select "LOCAL_DELIVERY"
select select "LOCATION_BASES"
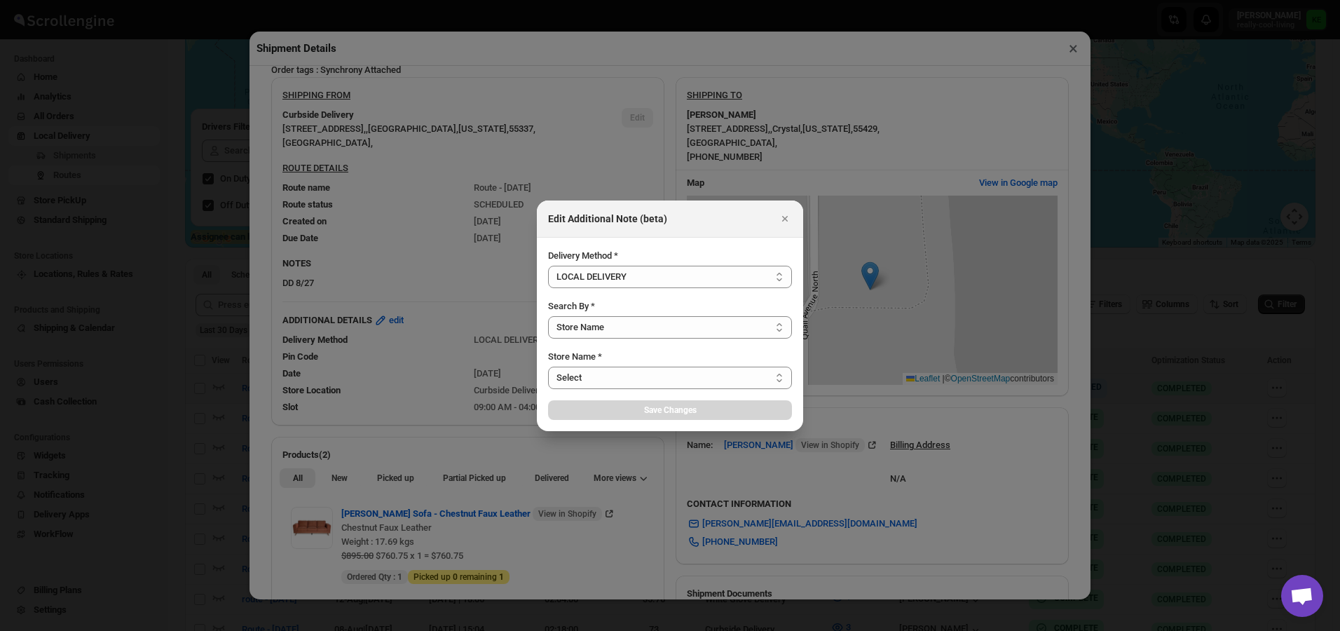
select select "656744df154a64d9bb065b6d"
select select "[DATE]"
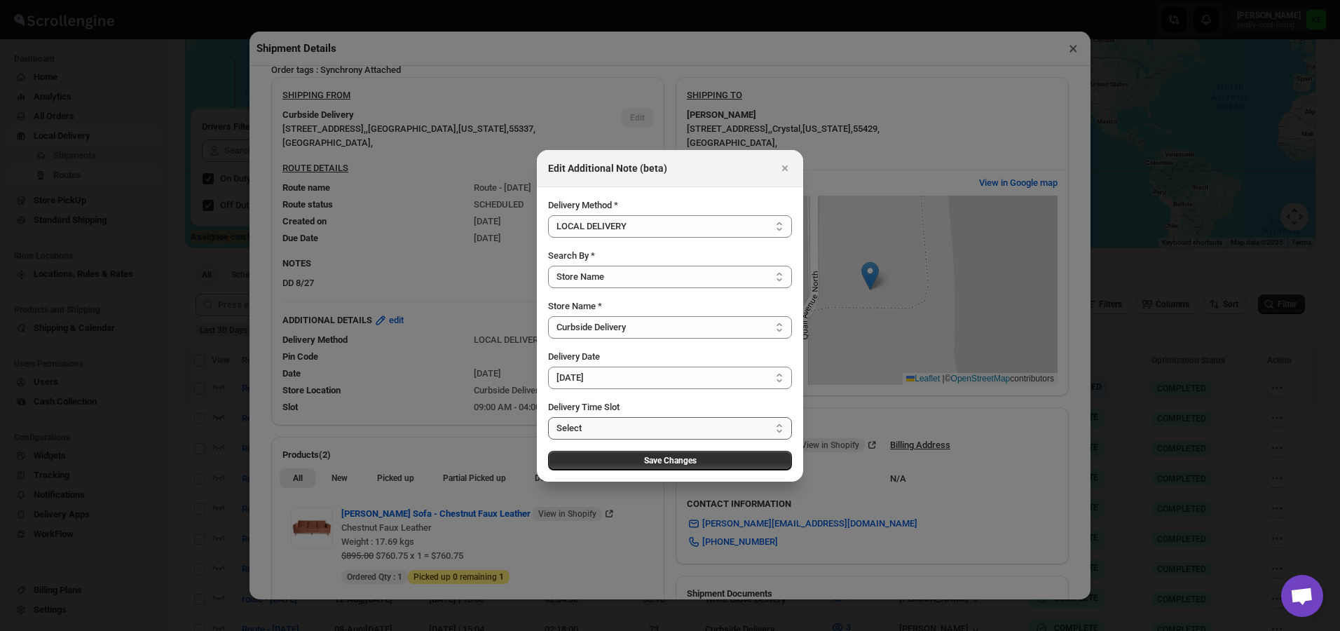
click at [780, 428] on select "Select 09:00 AM - 04:00 PM 09:00 AM - 11:00 AM 10:00 AM - 12:00 PM 11:00 AM - 0…" at bounding box center [670, 428] width 244 height 22
select select "673ffc4d35296b8d311f7cc5"
click at [548, 417] on select "Select 09:00 AM - 04:00 PM 09:00 AM - 11:00 AM 10:00 AM - 12:00 PM 11:00 AM - 0…" at bounding box center [670, 428] width 244 height 22
click at [692, 464] on span "Save Changes" at bounding box center [670, 460] width 53 height 11
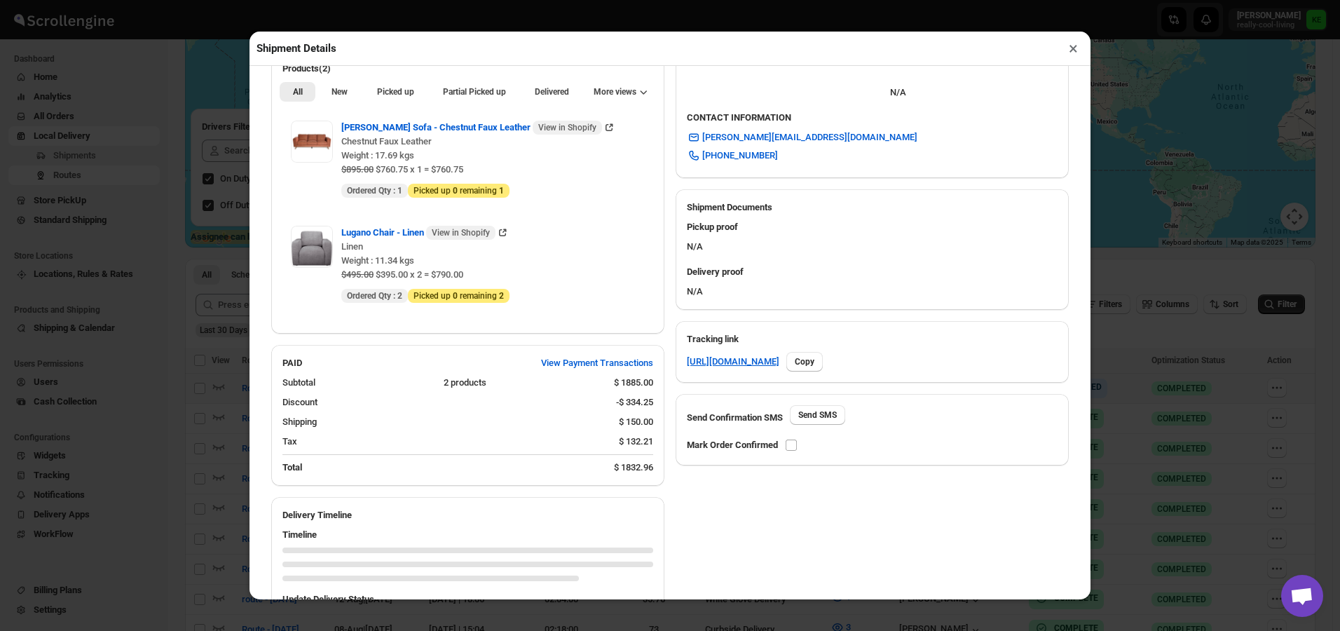
scroll to position [491, 0]
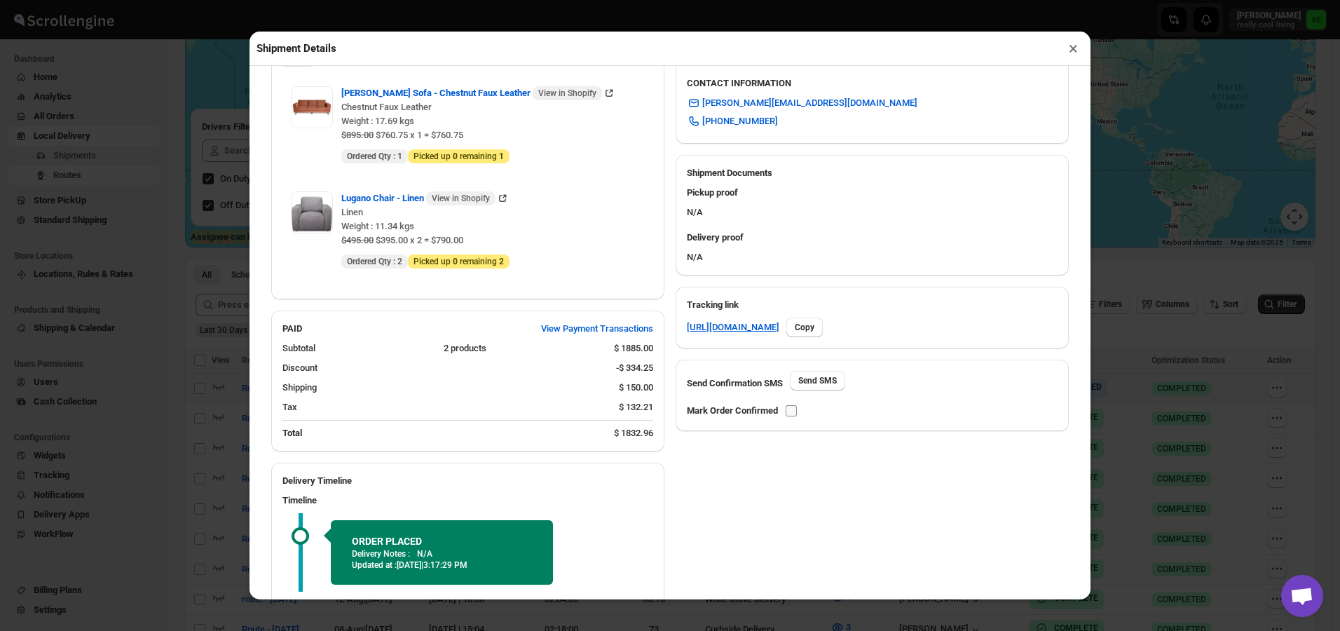
click at [792, 412] on input "checkbox" at bounding box center [791, 410] width 11 height 11
checkbox input "true"
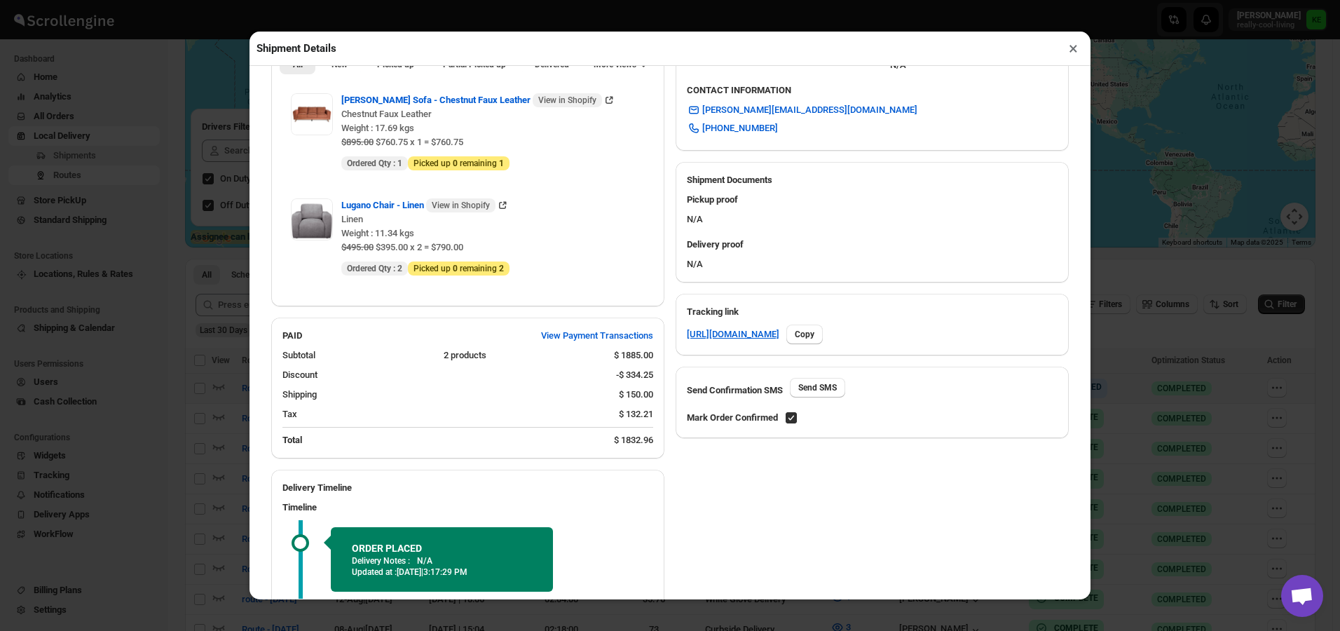
scroll to position [264, 0]
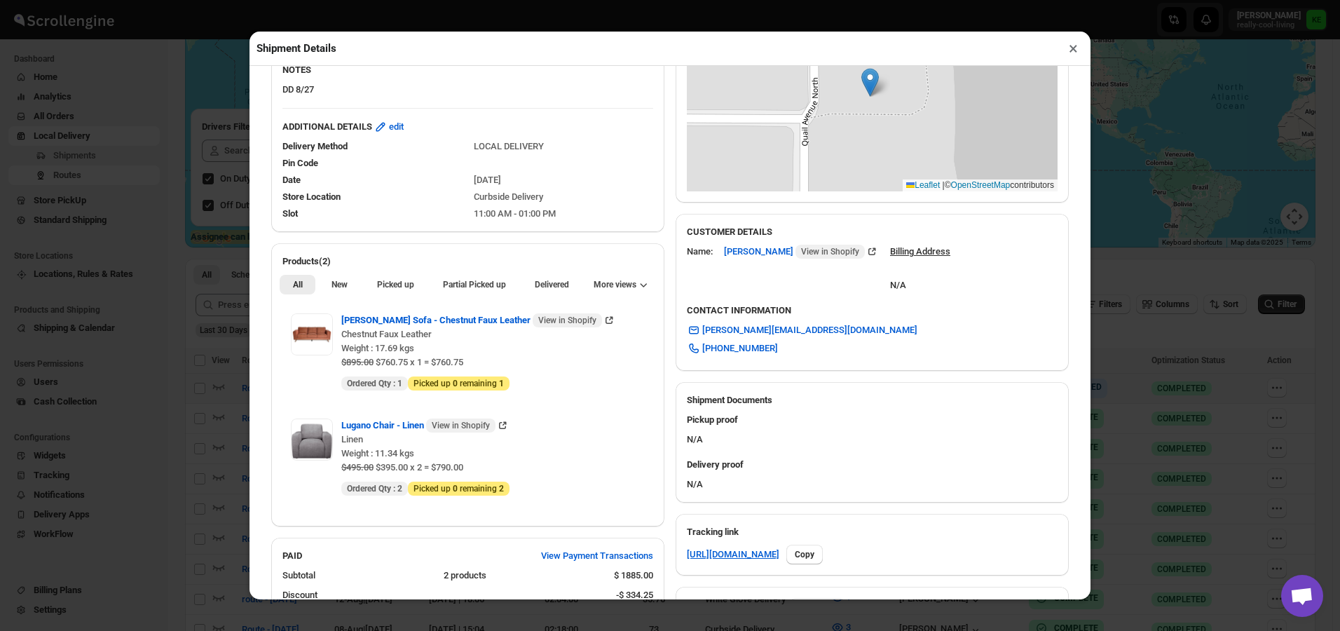
click at [1073, 55] on button "×" at bounding box center [1073, 49] width 20 height 20
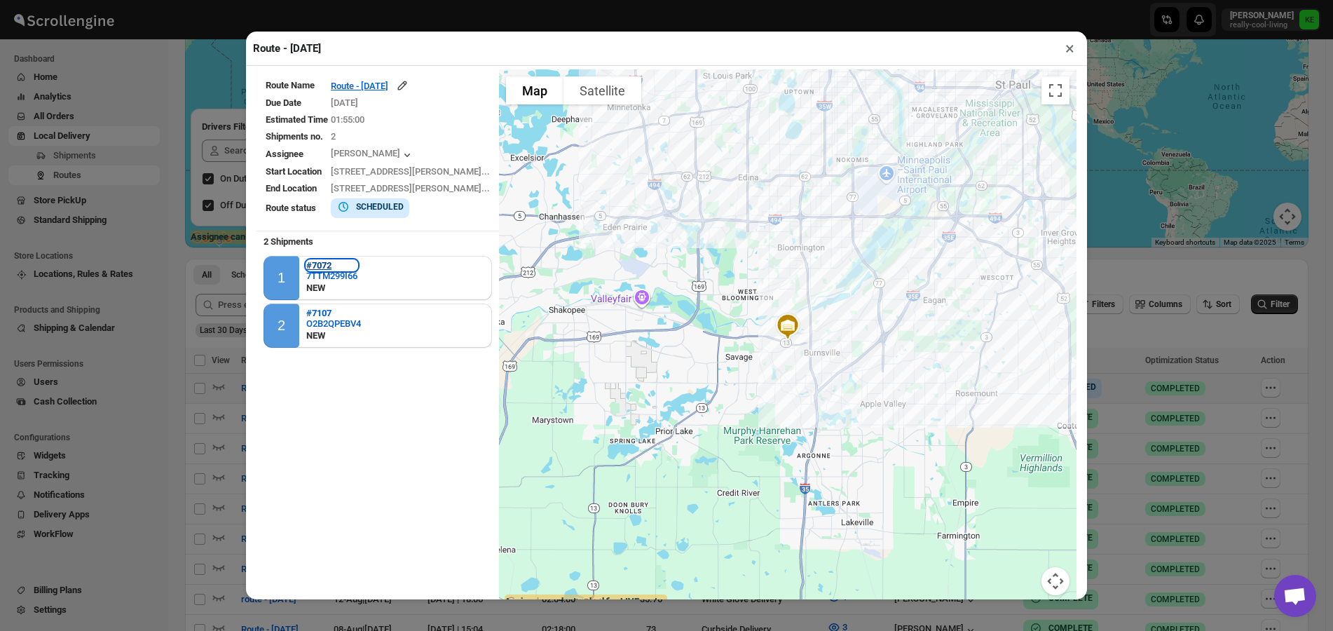
click at [318, 268] on b "#7072" at bounding box center [318, 265] width 25 height 11
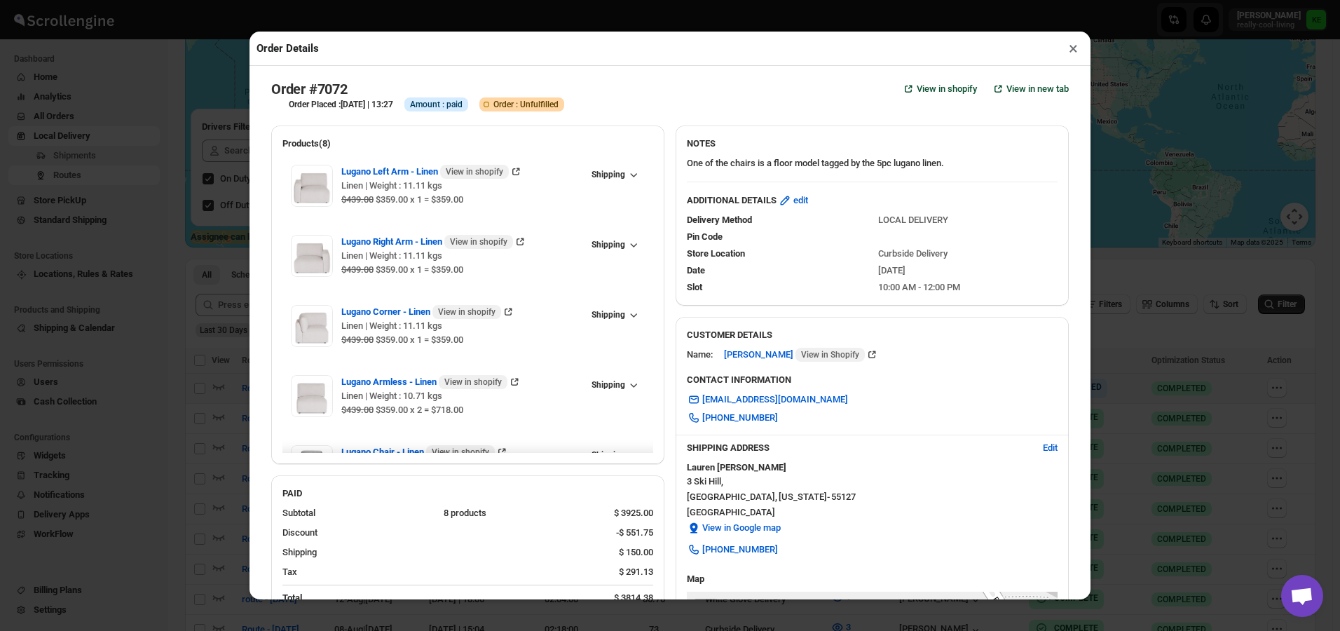
checkbox input "true"
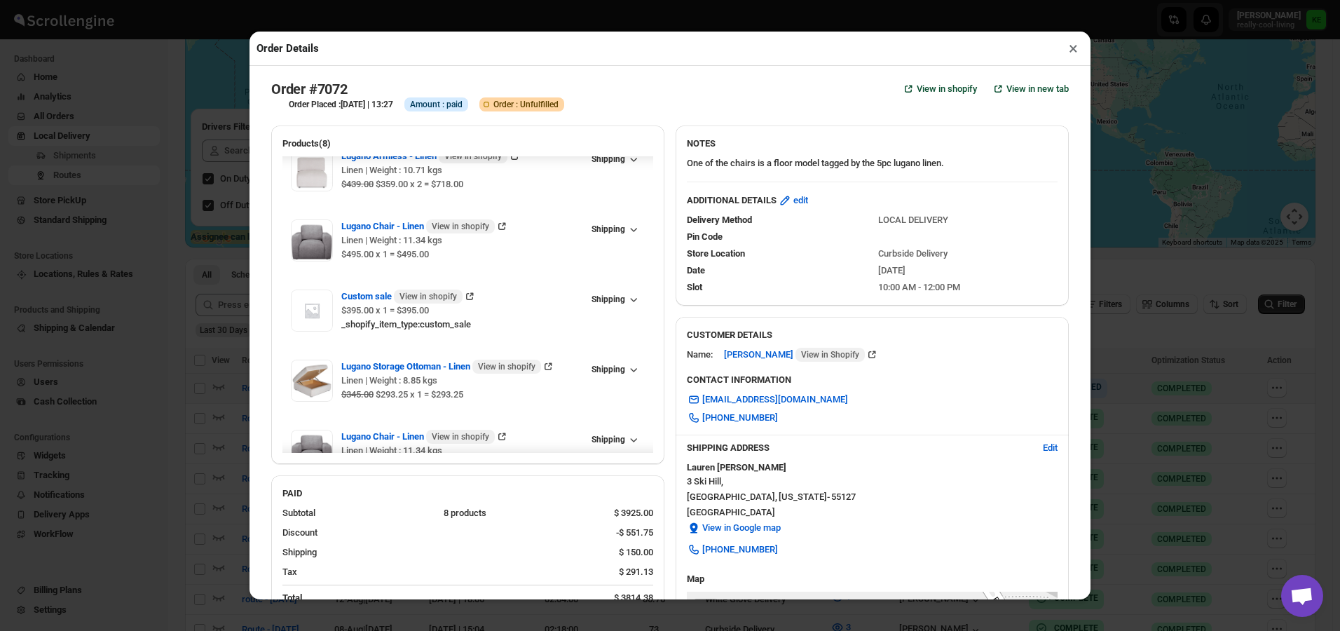
scroll to position [264, 0]
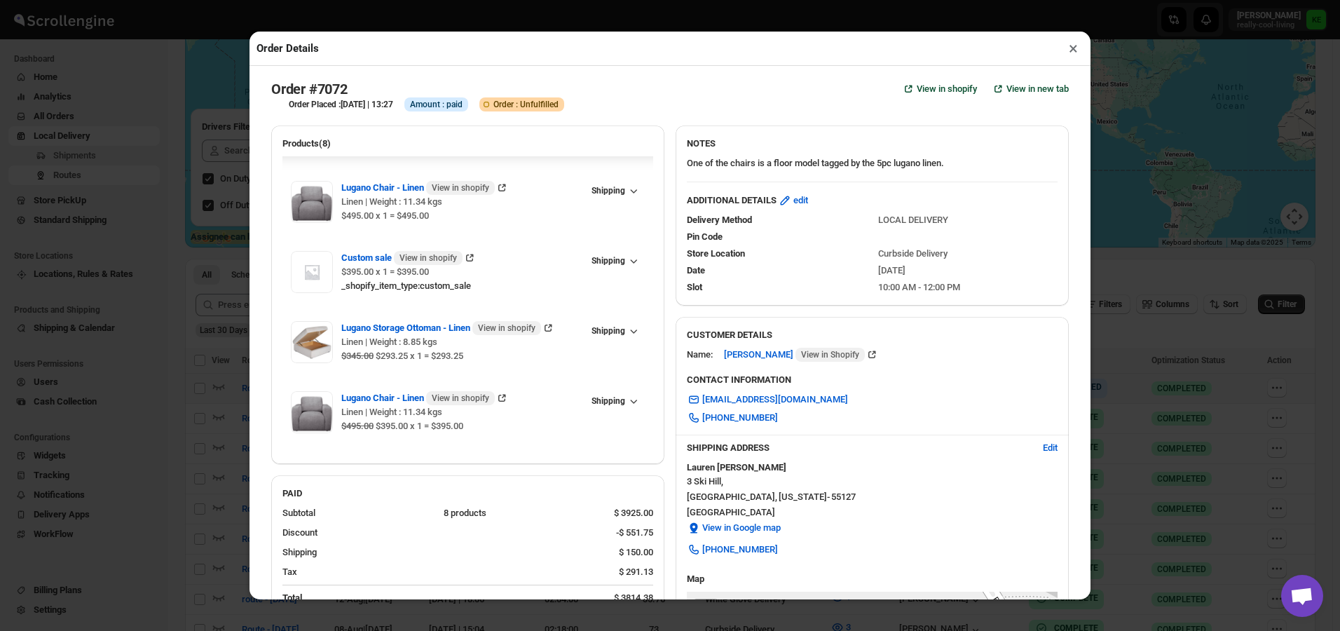
click at [463, 109] on span "Amount : paid" at bounding box center [436, 104] width 53 height 11
click at [1073, 49] on button "×" at bounding box center [1073, 49] width 20 height 20
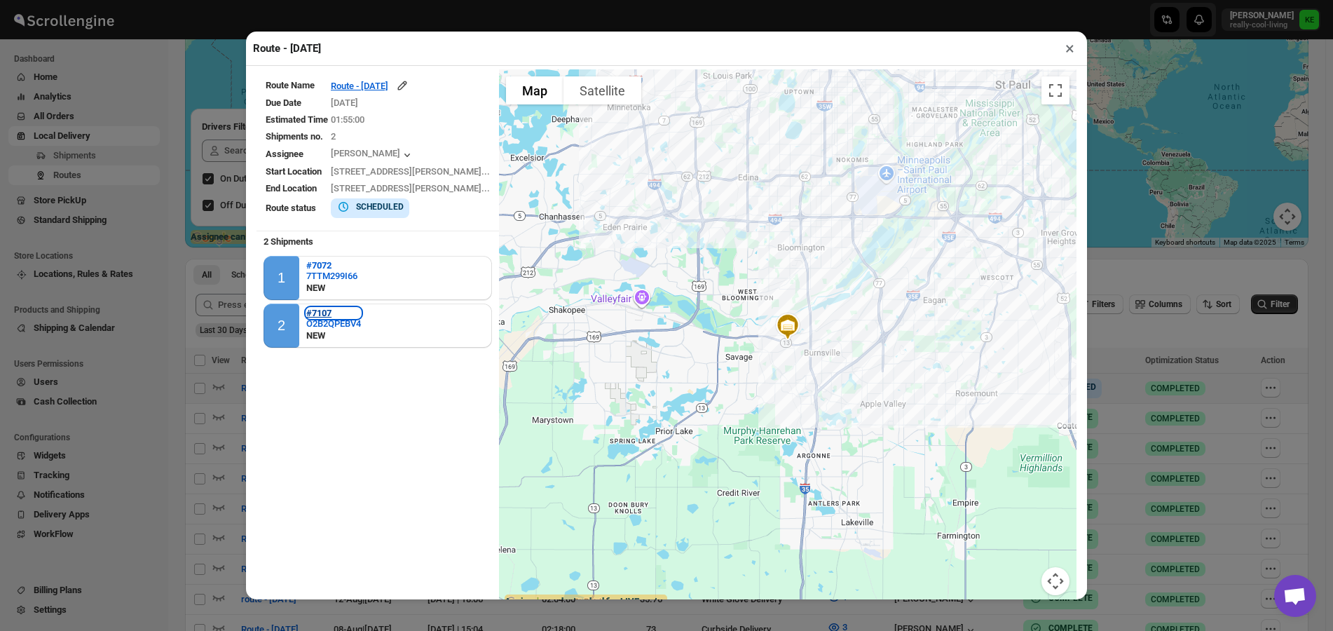
click at [326, 317] on b "#7107" at bounding box center [318, 313] width 25 height 11
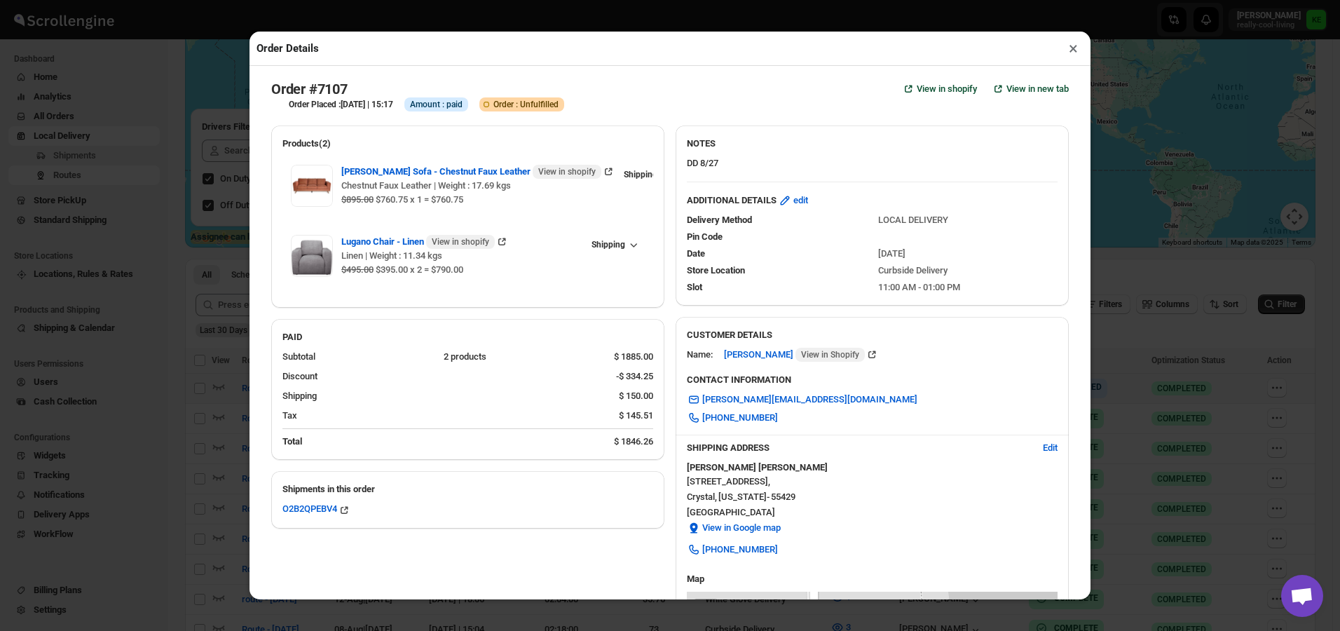
checkbox input "true"
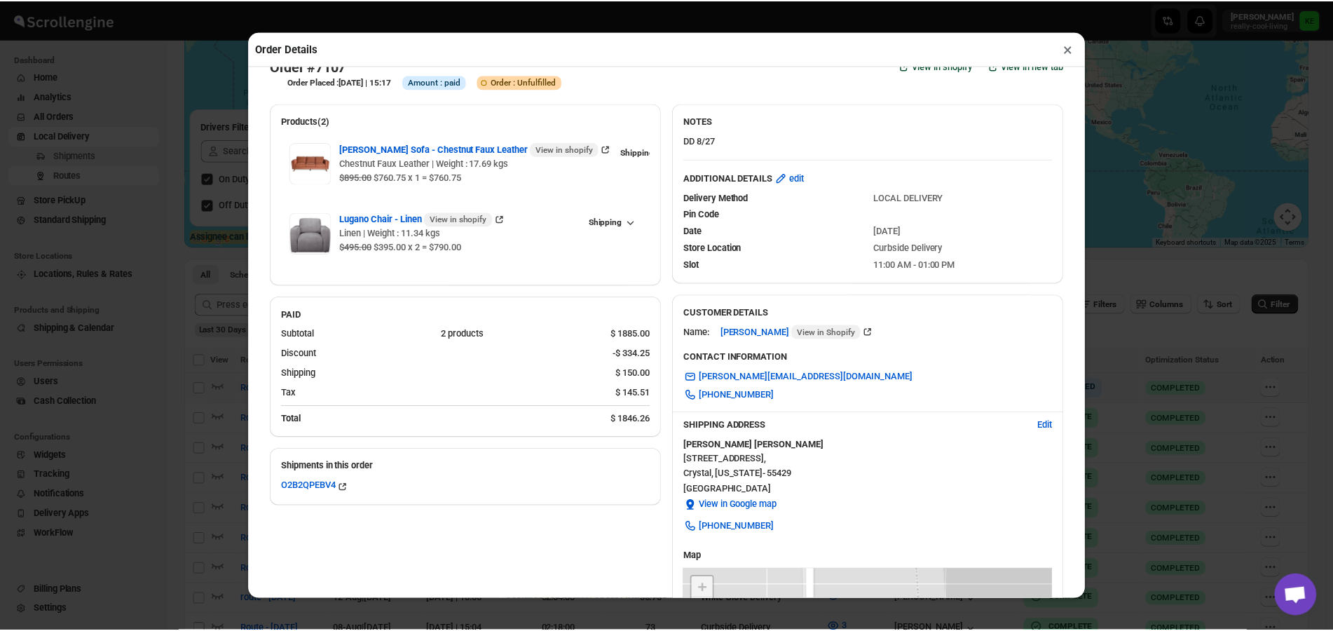
scroll to position [0, 0]
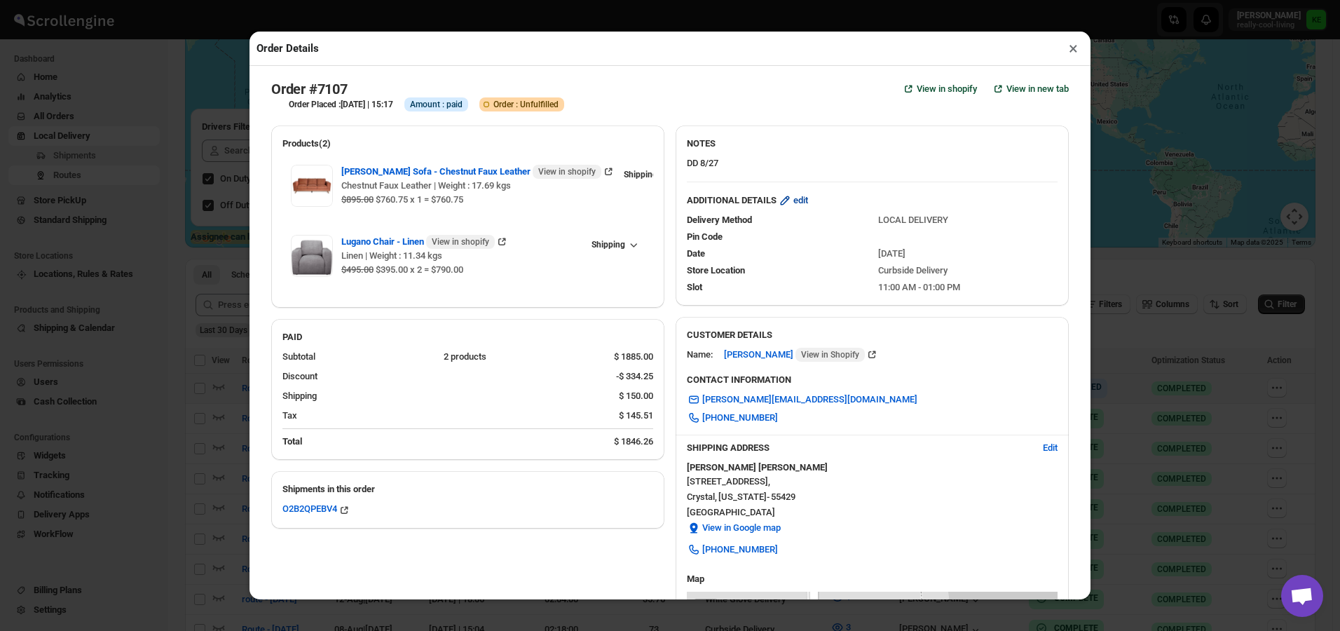
click at [802, 204] on span "edit" at bounding box center [801, 200] width 15 height 14
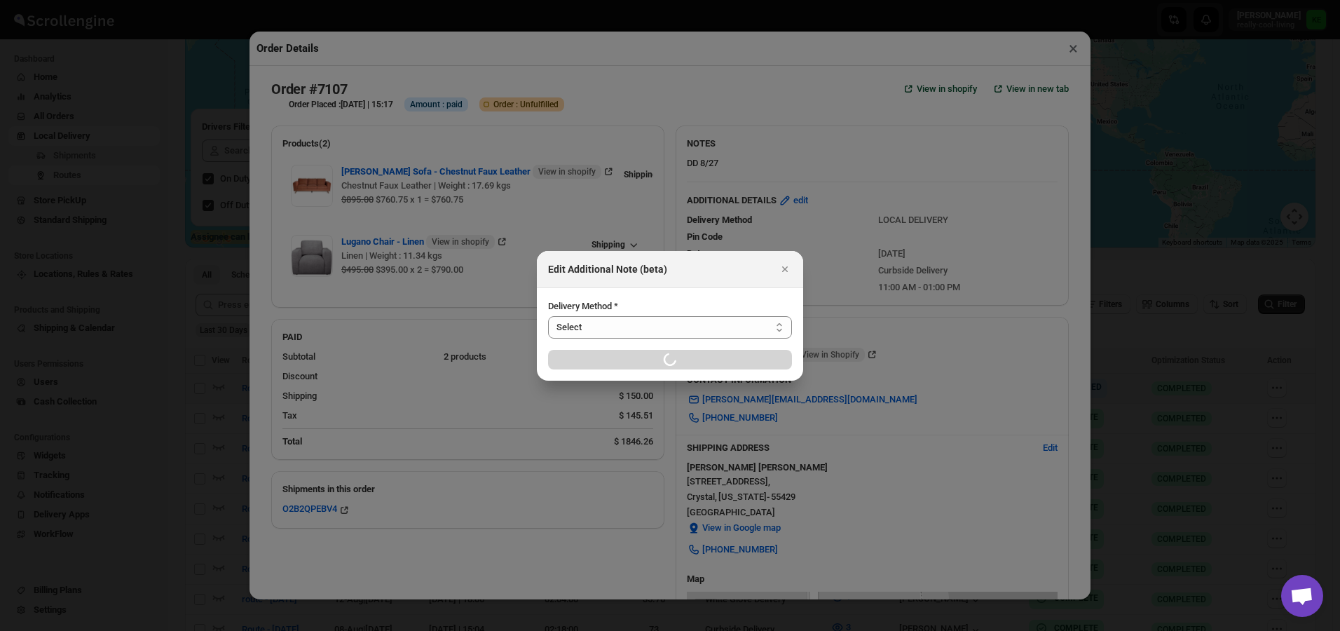
select select "LOCAL_DELIVERY"
select select "LOCATION_BASES"
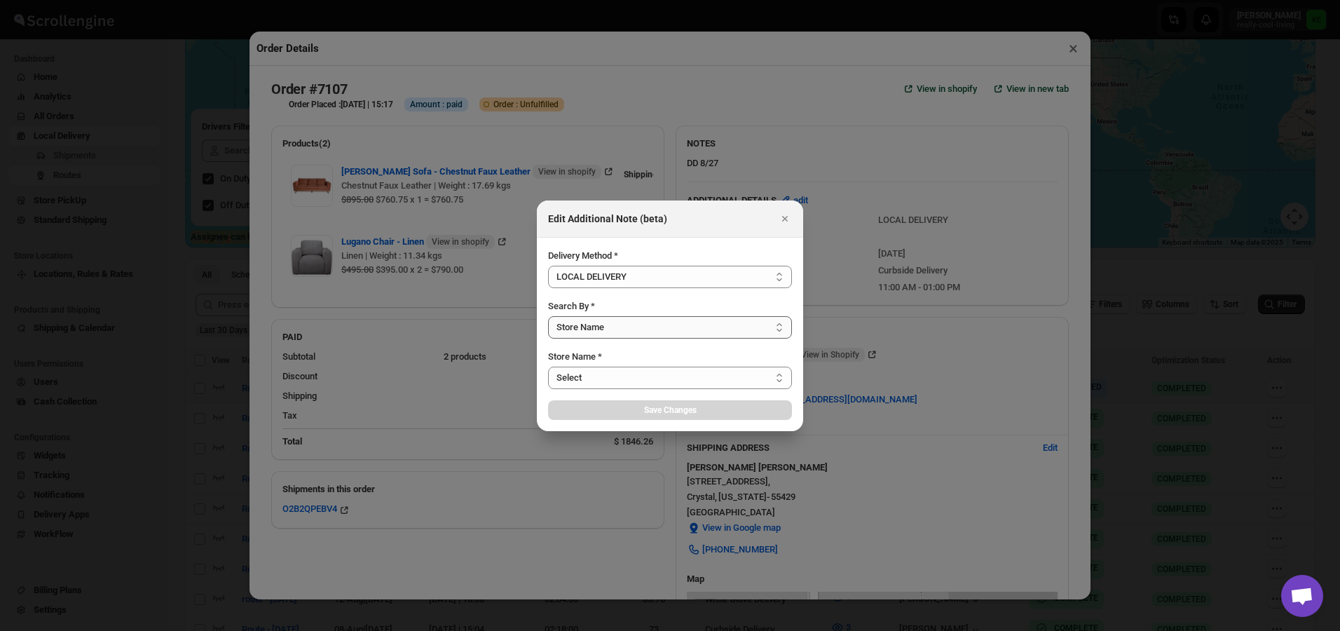
select select "656744df154a64d9bb065b6d"
select select "[DATE]"
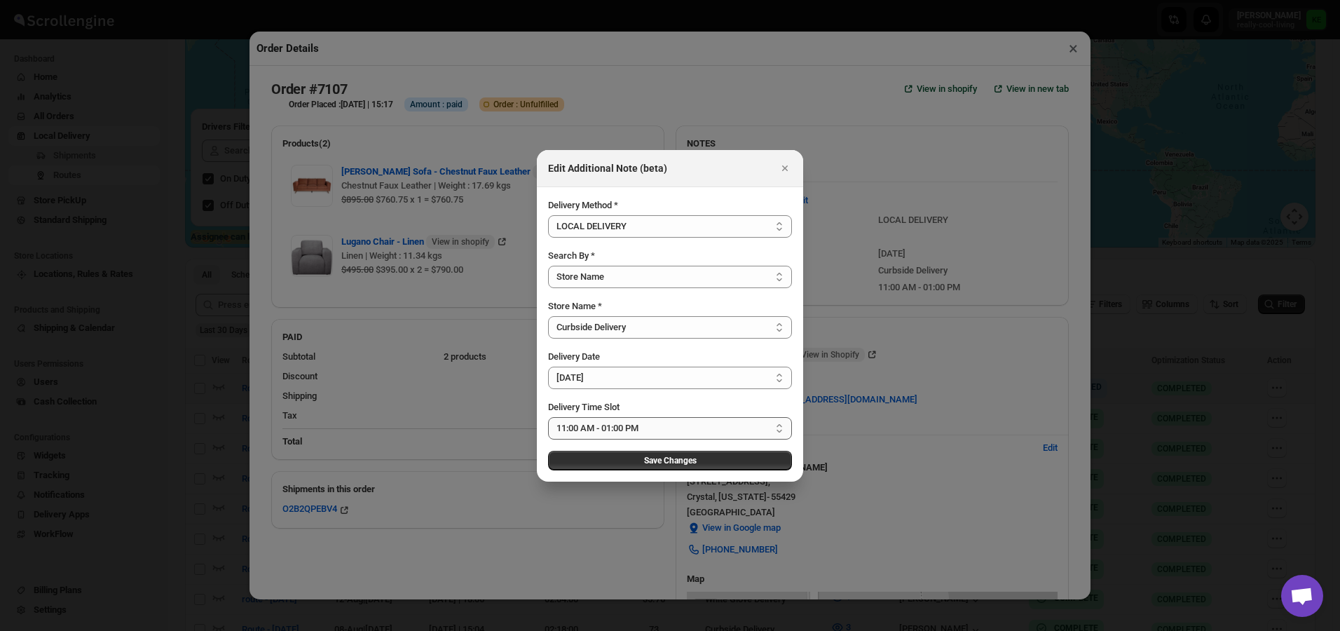
click at [781, 431] on select "Select 09:00 AM - 04:00 PM 09:00 AM - 11:00 AM 10:00 AM - 12:00 PM 11:00 AM - 0…" at bounding box center [670, 428] width 244 height 22
select select "673ffc4d35296b8d311f7cc3"
click at [548, 417] on select "Select 09:00 AM - 04:00 PM 09:00 AM - 11:00 AM 10:00 AM - 12:00 PM 11:00 AM - 0…" at bounding box center [670, 428] width 244 height 22
click at [677, 460] on span "Save Changes" at bounding box center [670, 460] width 53 height 11
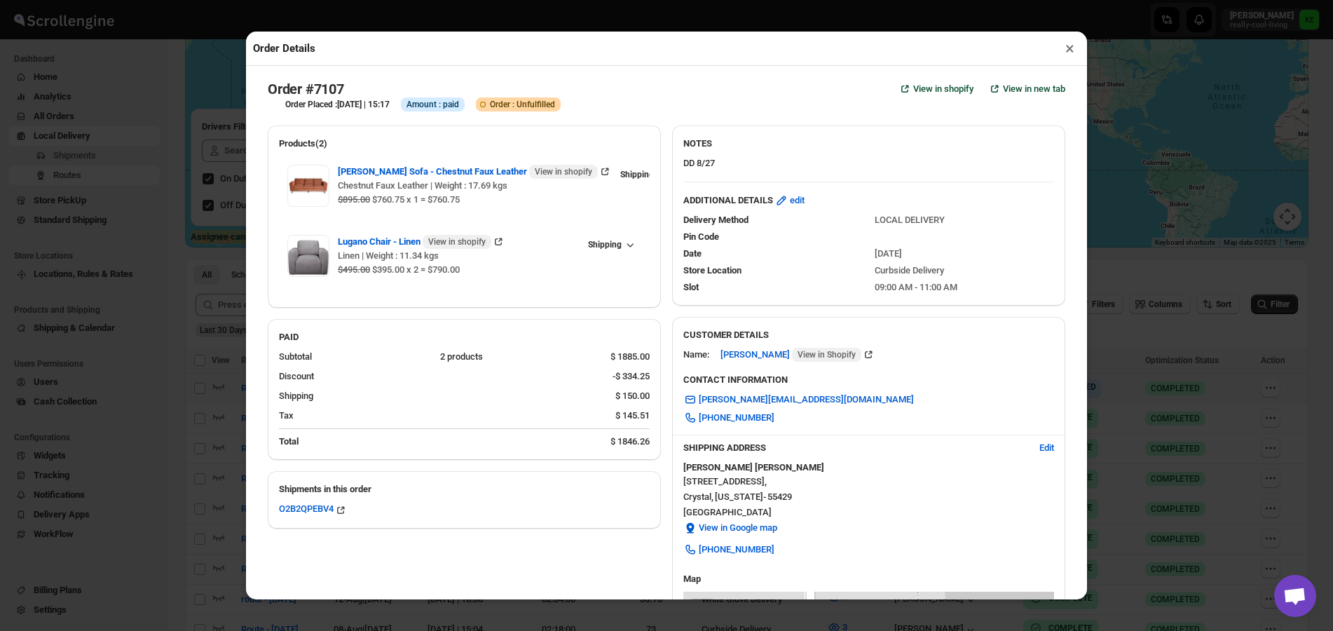
scroll to position [70, 0]
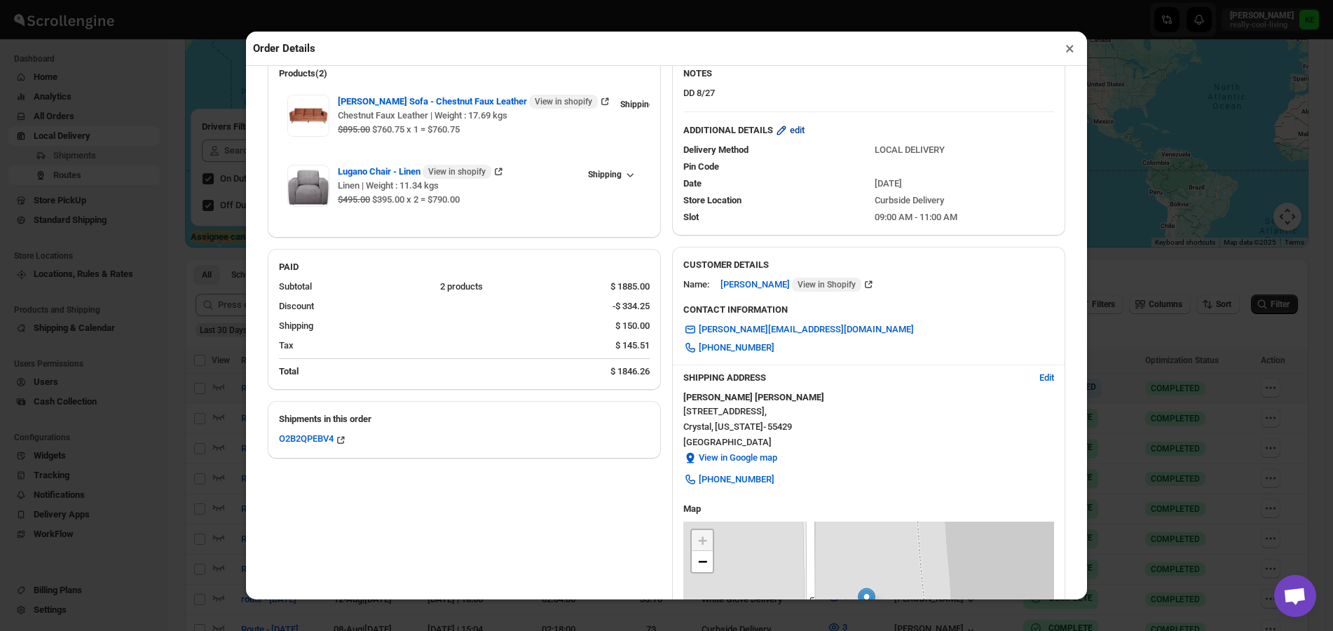
click at [795, 134] on span "edit" at bounding box center [797, 130] width 15 height 14
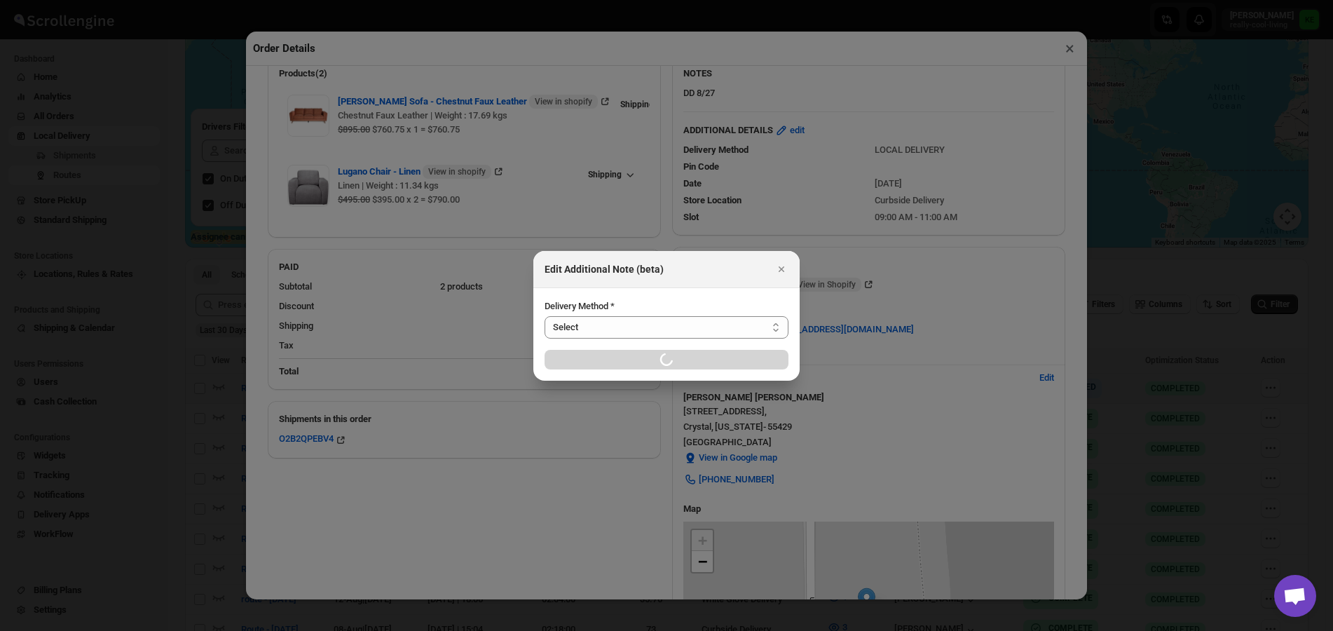
select select "LOCAL_DELIVERY"
select select "LOCATION_BASES"
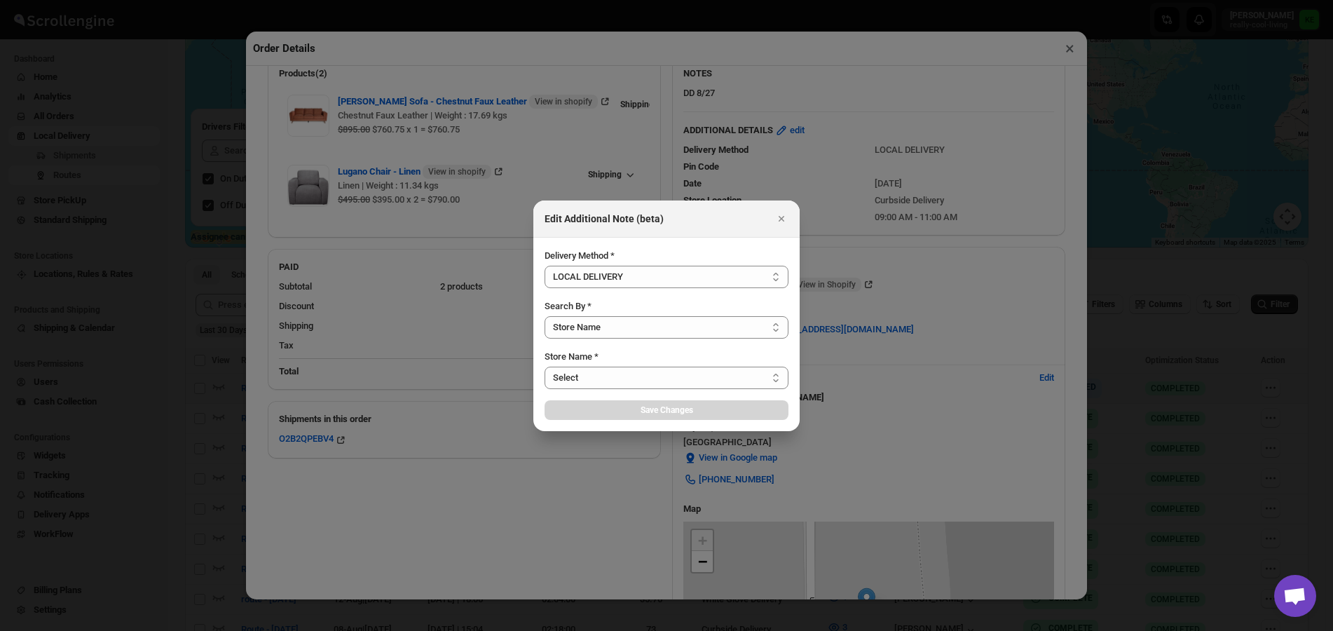
select select "656744df154a64d9bb065b6d"
select select "[DATE]"
select select "673ffc4d35296b8d311f7cc3"
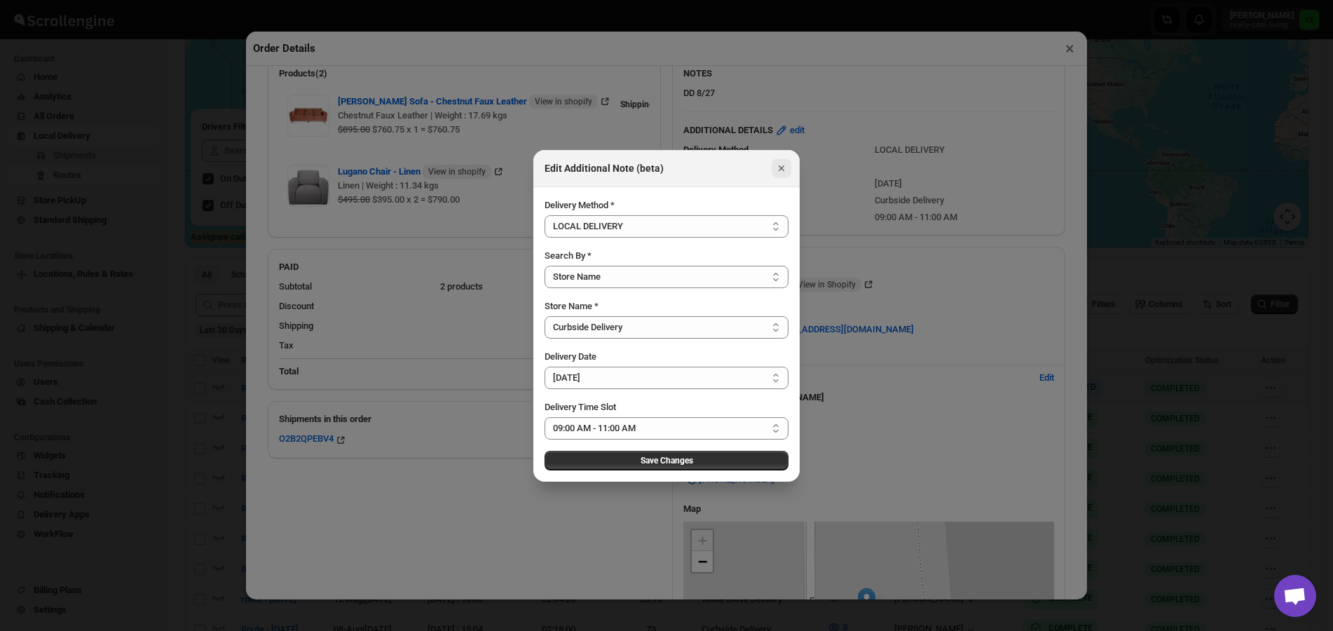
click at [782, 165] on icon "Close" at bounding box center [782, 168] width 14 height 14
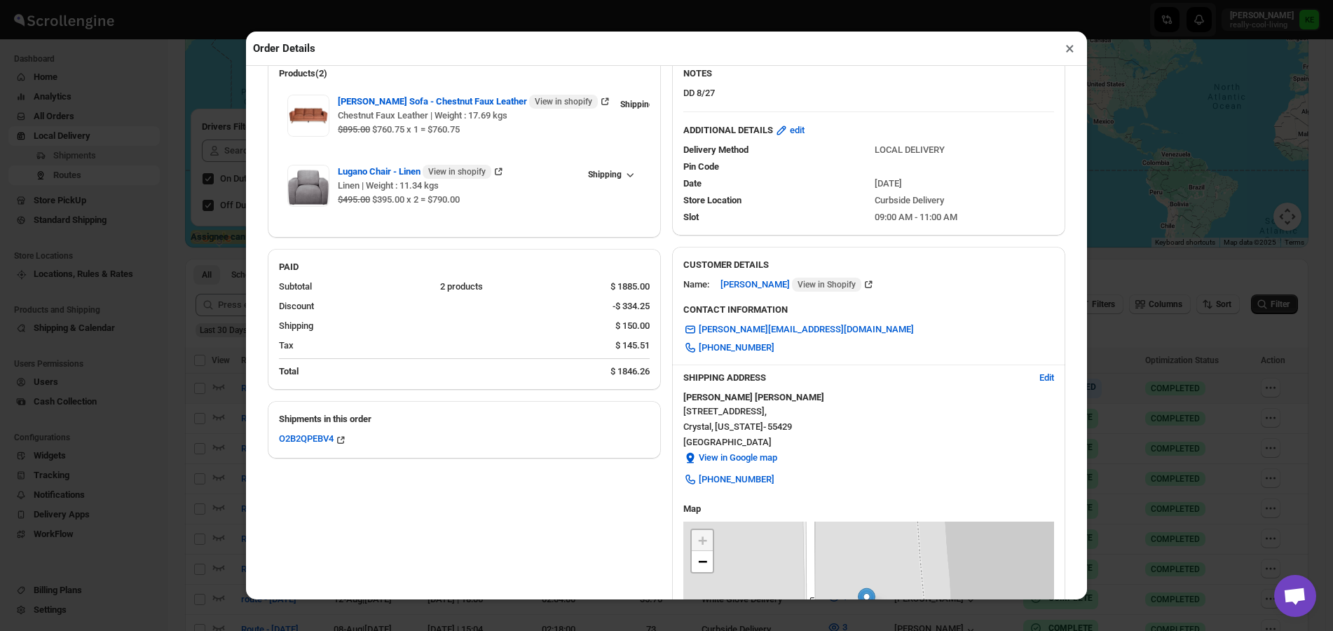
click at [1068, 53] on button "×" at bounding box center [1070, 49] width 20 height 20
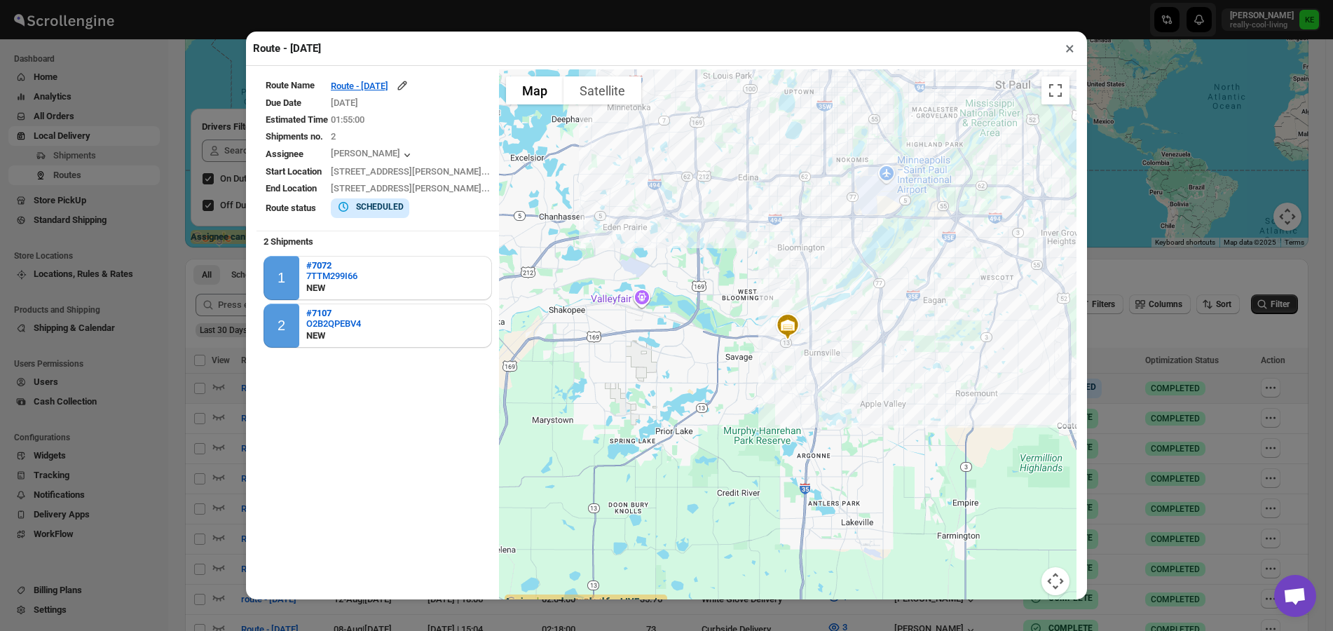
click at [1067, 54] on button "×" at bounding box center [1070, 49] width 20 height 20
